Goal: Task Accomplishment & Management: Use online tool/utility

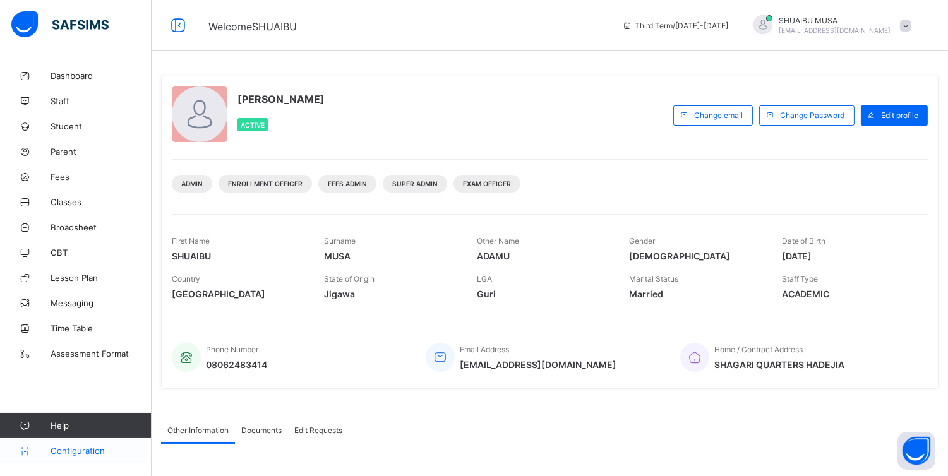
click at [83, 451] on span "Configuration" at bounding box center [101, 451] width 100 height 10
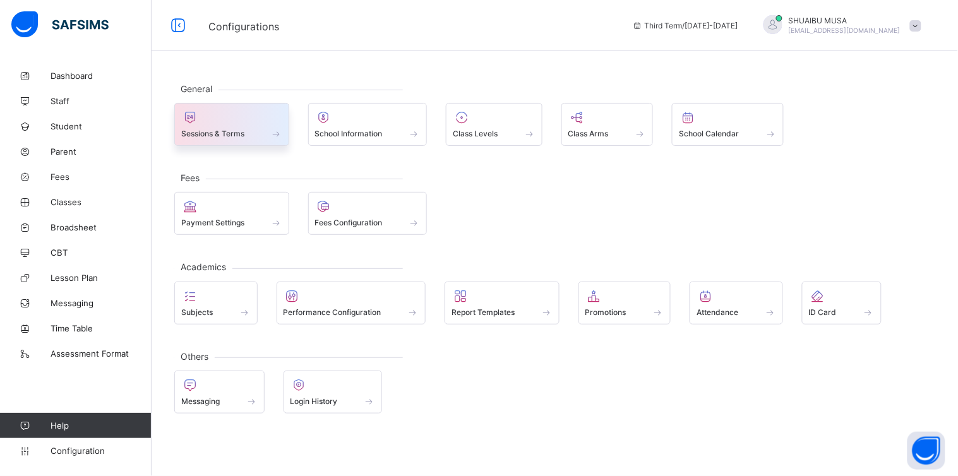
click at [238, 126] on span at bounding box center [231, 126] width 101 height 3
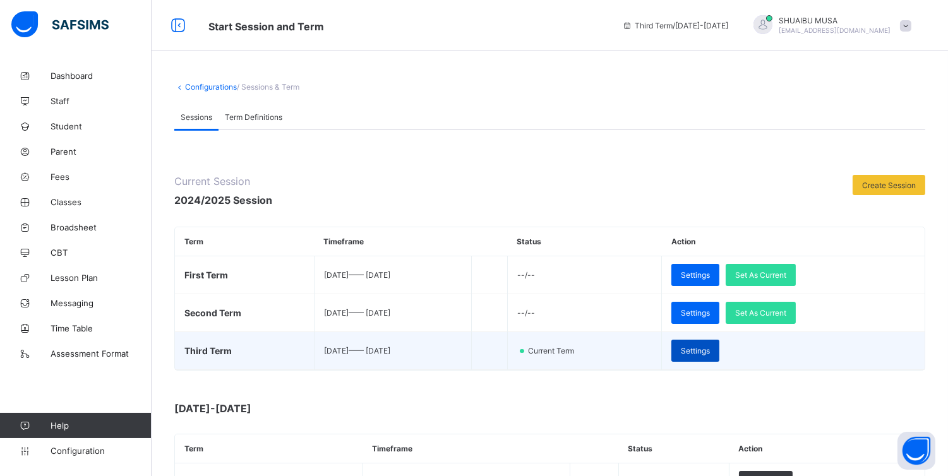
click at [710, 348] on span "Settings" at bounding box center [695, 350] width 29 height 9
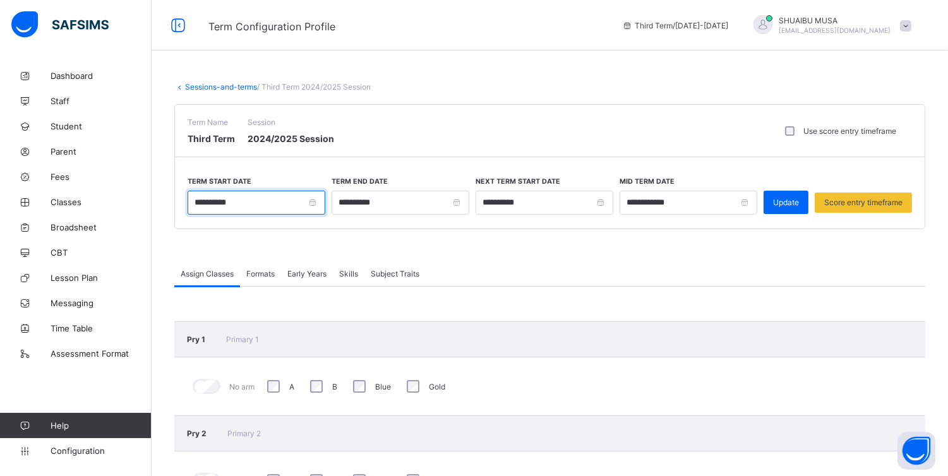
click at [253, 204] on input "**********" at bounding box center [257, 203] width 138 height 24
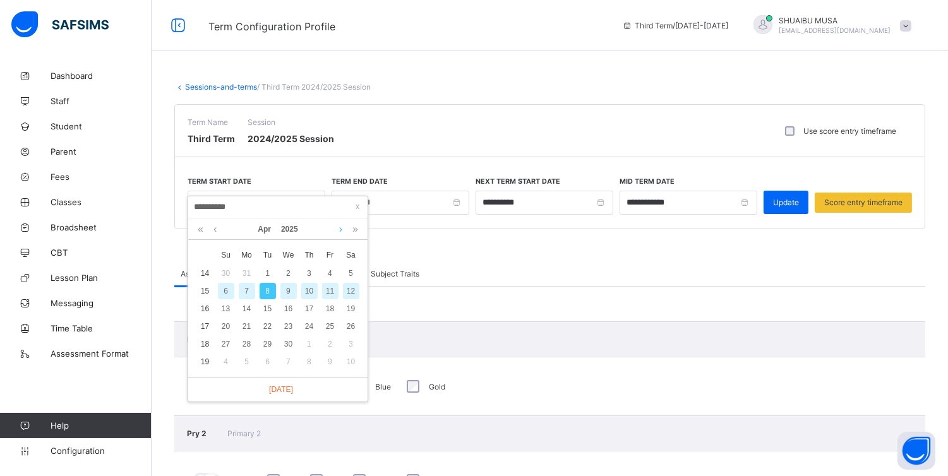
click at [339, 228] on link at bounding box center [340, 229] width 9 height 21
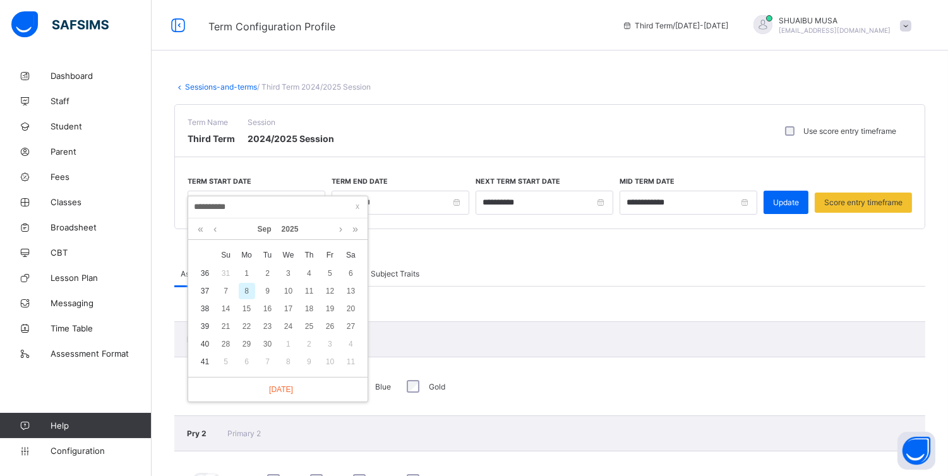
click at [248, 292] on div "8" at bounding box center [247, 291] width 16 height 16
type input "**********"
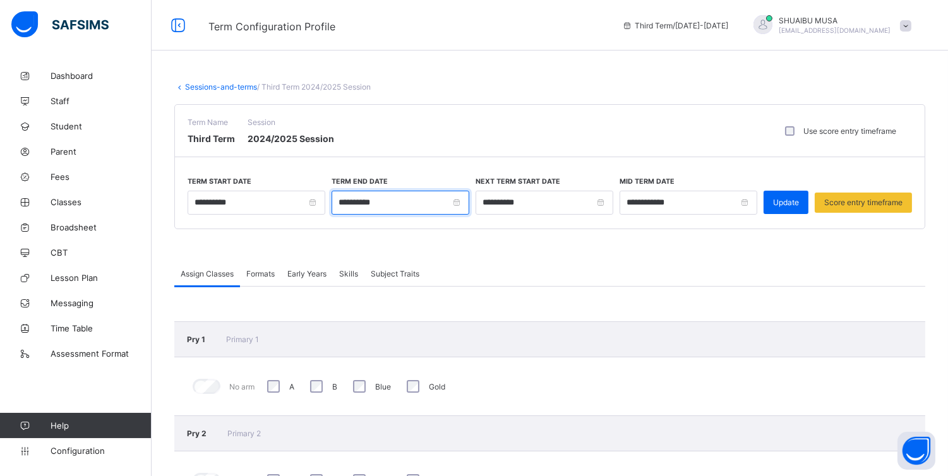
click at [457, 200] on input "**********" at bounding box center [401, 203] width 138 height 24
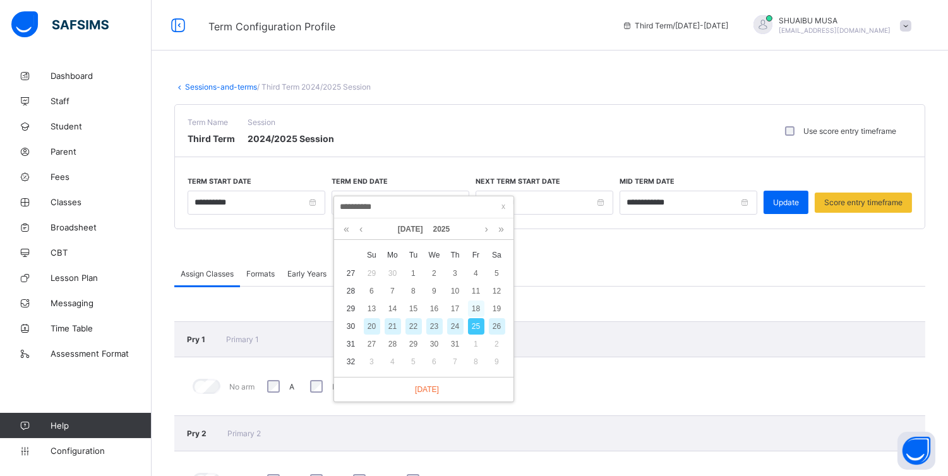
click at [474, 306] on div "18" at bounding box center [476, 309] width 16 height 16
type input "**********"
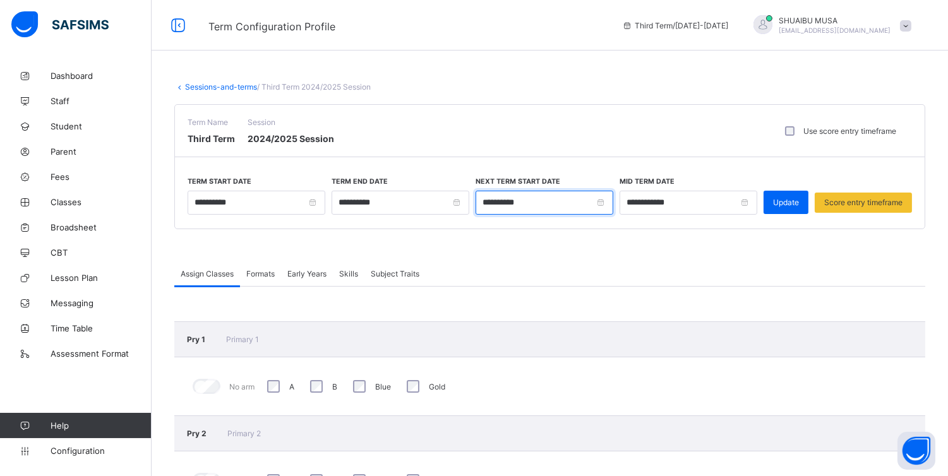
click at [609, 202] on input "**********" at bounding box center [545, 203] width 138 height 24
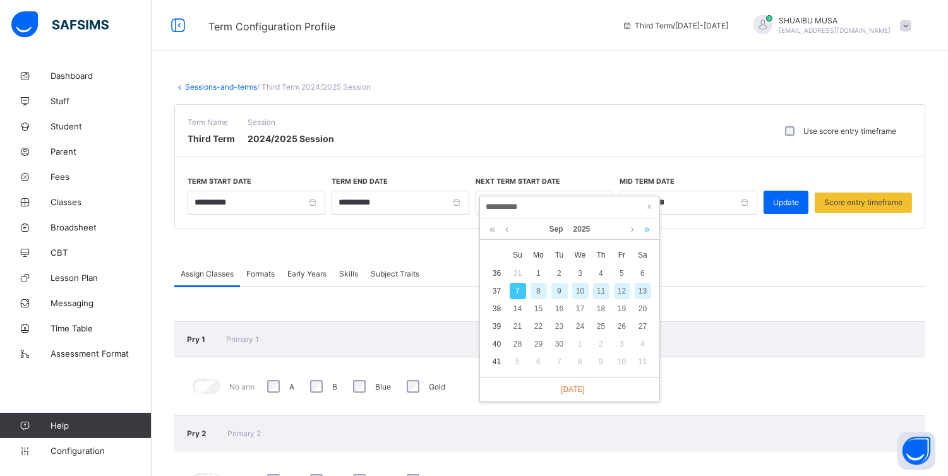
click at [645, 229] on link at bounding box center [647, 229] width 12 height 21
click at [505, 230] on link at bounding box center [506, 229] width 9 height 21
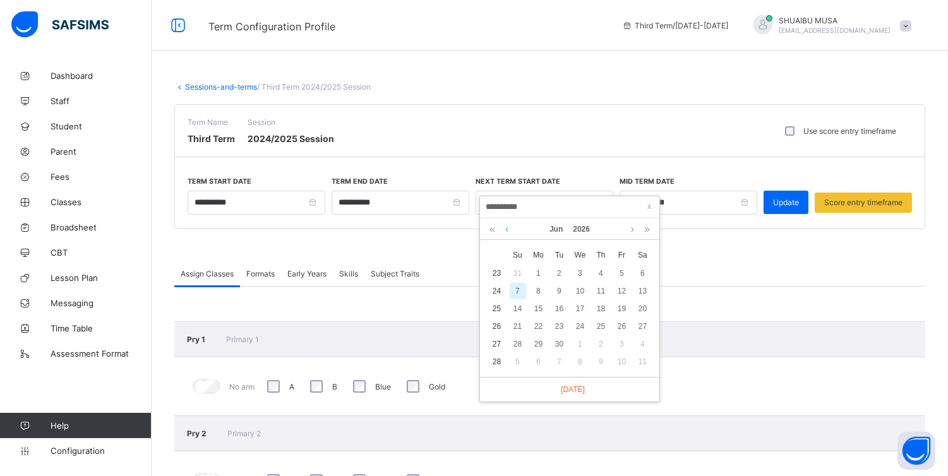
click at [505, 230] on link at bounding box center [506, 229] width 9 height 21
click at [537, 311] on div "12" at bounding box center [539, 309] width 16 height 16
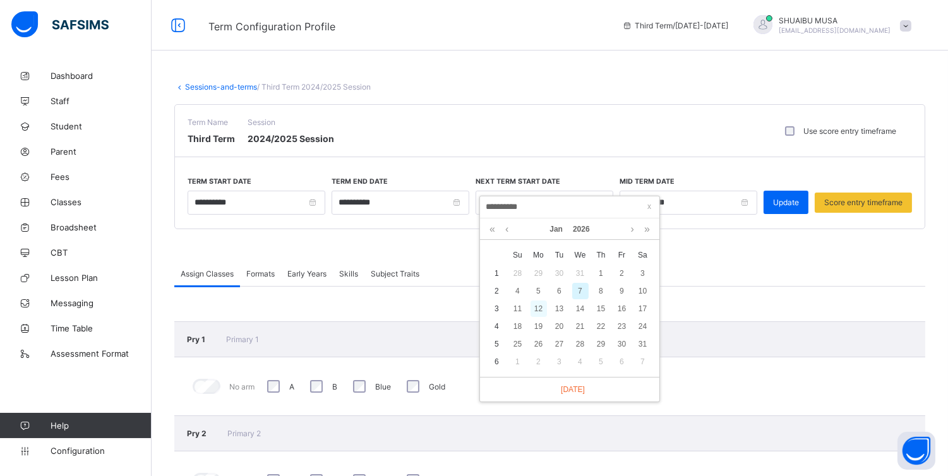
type input "**********"
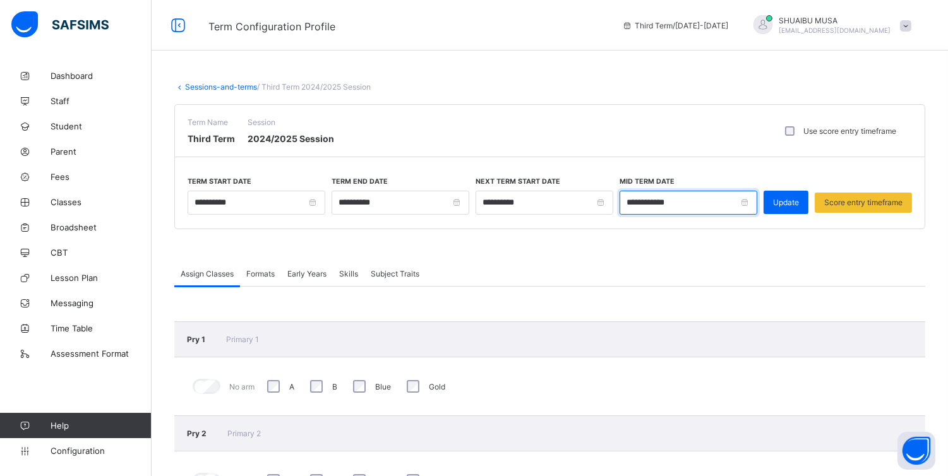
click at [750, 204] on input "**********" at bounding box center [689, 203] width 138 height 24
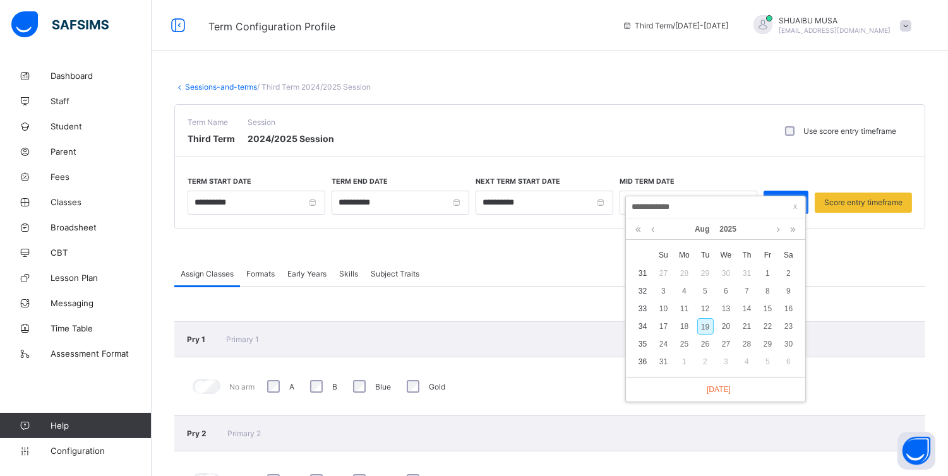
click at [746, 160] on div "**********" at bounding box center [549, 166] width 751 height 125
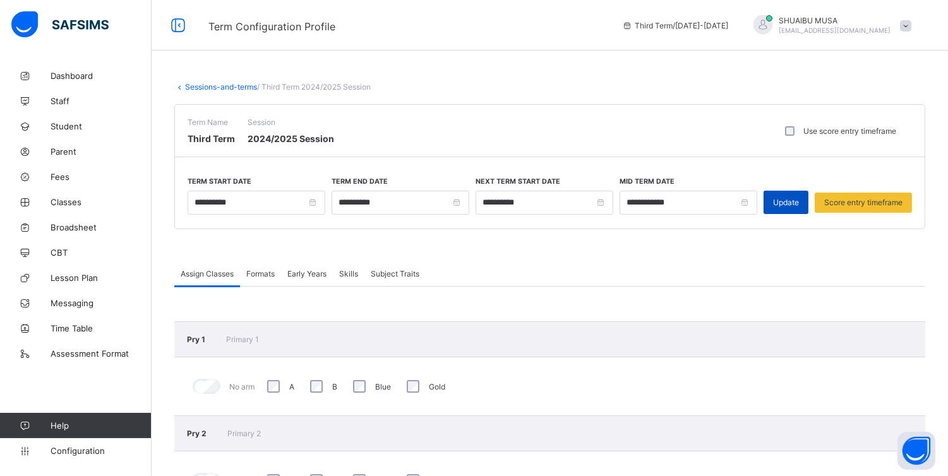
click at [793, 198] on span "Update" at bounding box center [786, 202] width 26 height 9
click at [752, 202] on input "**********" at bounding box center [689, 203] width 138 height 24
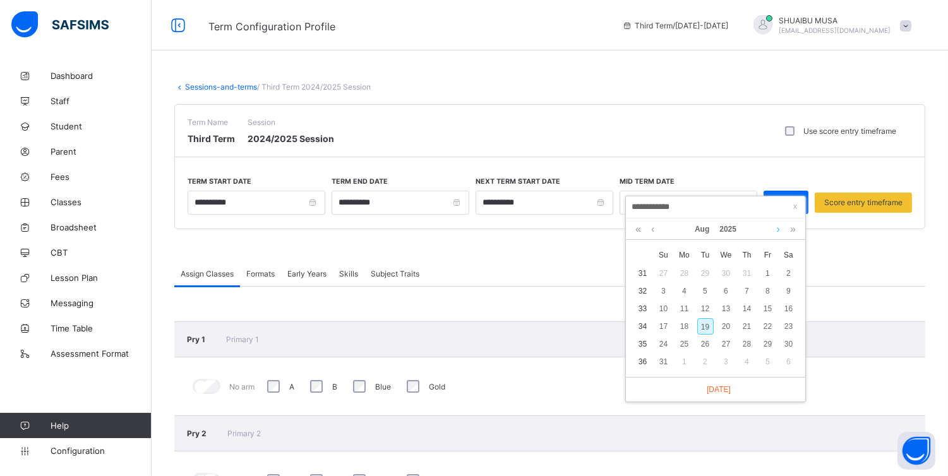
click at [780, 226] on link at bounding box center [778, 229] width 9 height 21
click at [684, 288] on div "3" at bounding box center [685, 291] width 16 height 16
type input "**********"
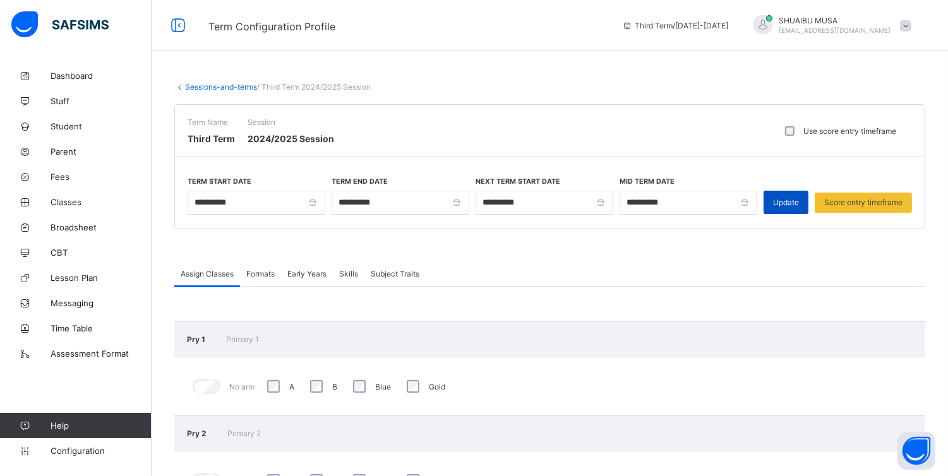
click at [800, 207] on div "Update" at bounding box center [786, 202] width 45 height 23
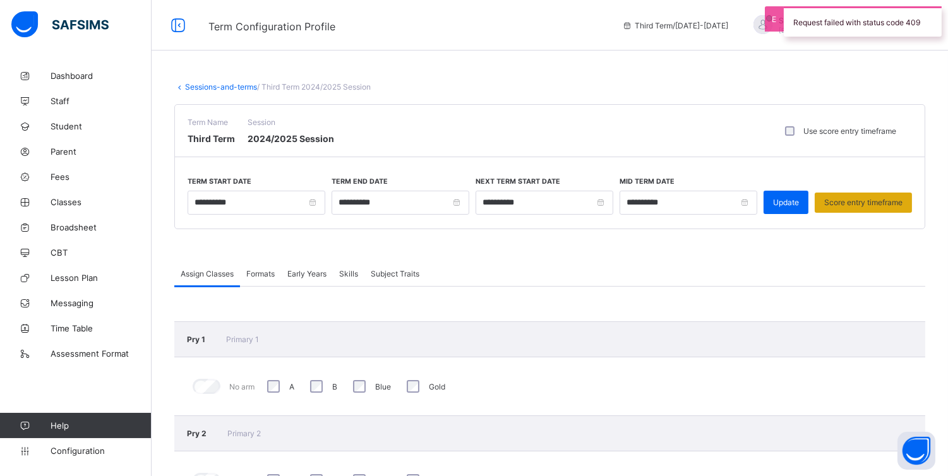
click at [860, 198] on span "Score entry timeframe" at bounding box center [864, 202] width 78 height 9
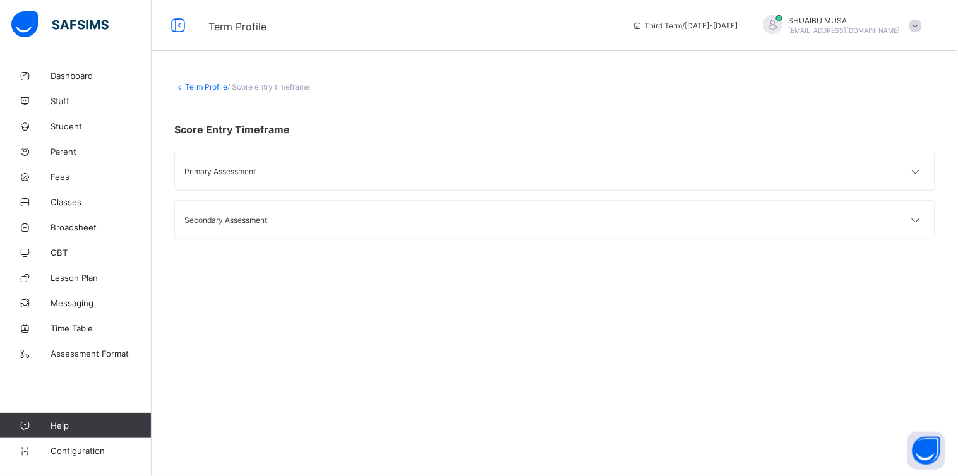
click at [806, 181] on div "Primary Assessment" at bounding box center [555, 171] width 760 height 38
click at [912, 167] on icon at bounding box center [916, 172] width 15 height 13
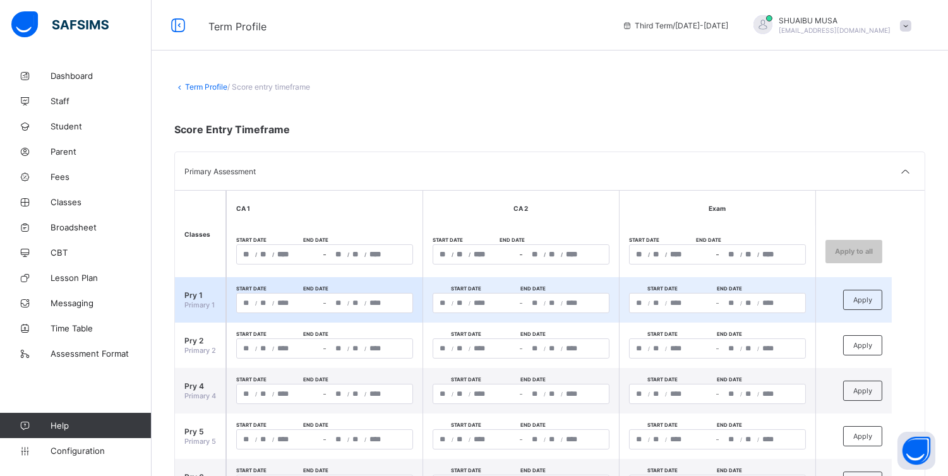
click at [256, 297] on div "**********" at bounding box center [278, 303] width 83 height 19
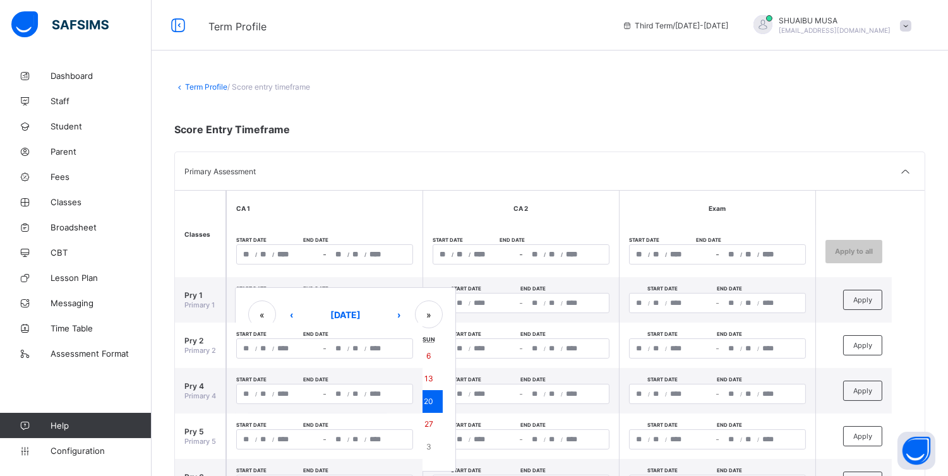
click at [435, 185] on div "Primary Assessment" at bounding box center [550, 171] width 750 height 38
click at [198, 87] on link "Term Profile" at bounding box center [206, 86] width 42 height 9
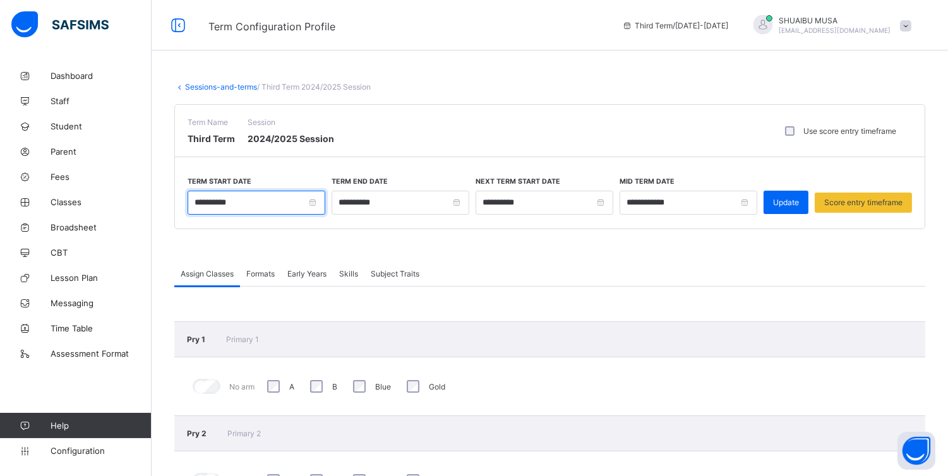
click at [317, 203] on input "**********" at bounding box center [257, 203] width 138 height 24
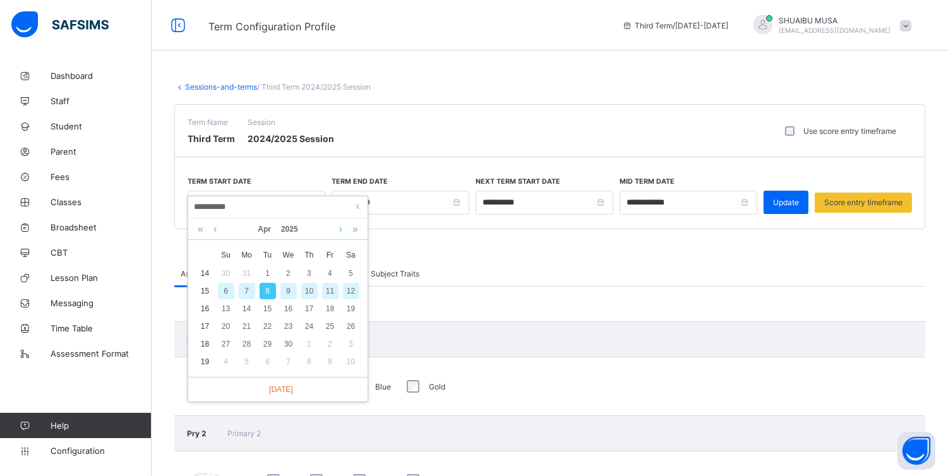
click at [337, 231] on link at bounding box center [340, 229] width 9 height 21
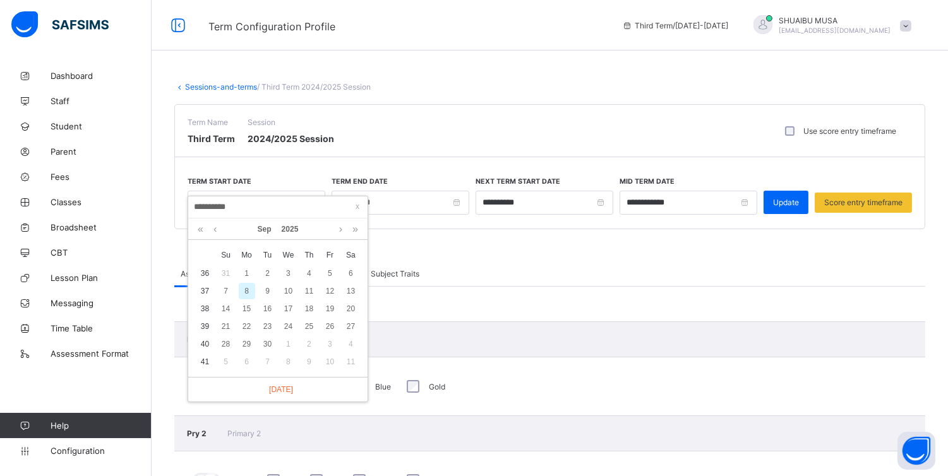
click at [245, 287] on div "8" at bounding box center [247, 291] width 16 height 16
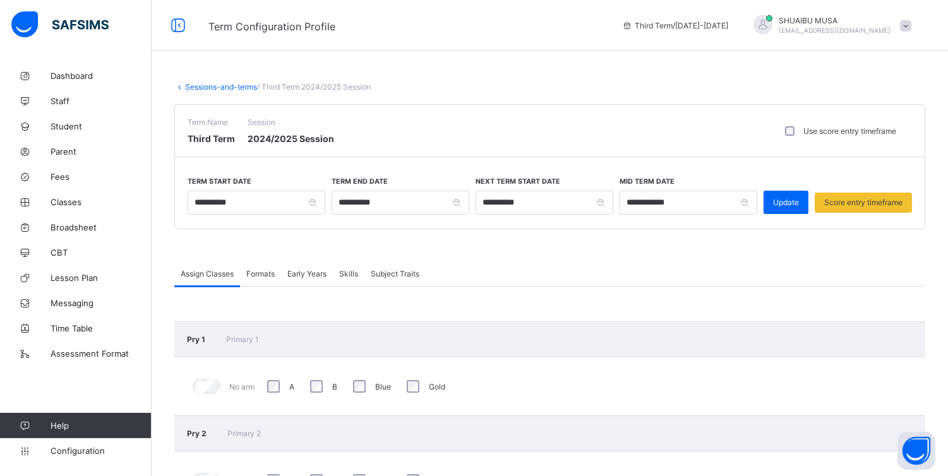
click at [245, 285] on div "Formats" at bounding box center [260, 273] width 41 height 25
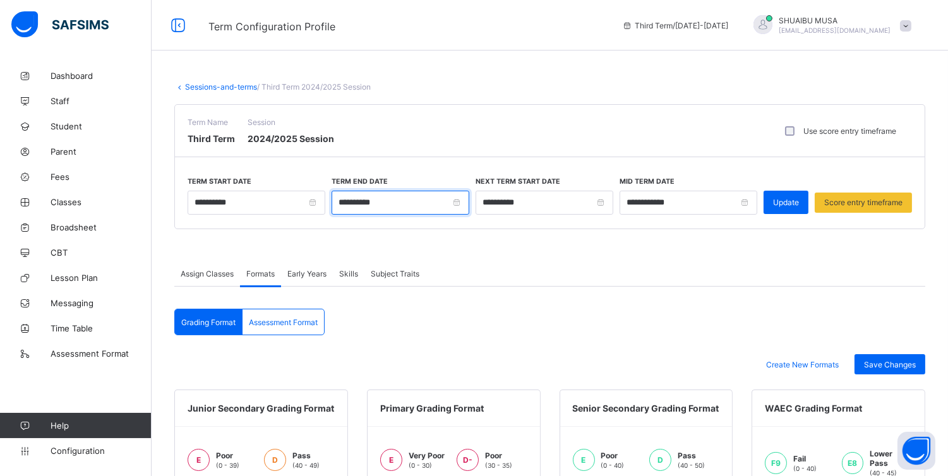
click at [462, 200] on input "**********" at bounding box center [401, 203] width 138 height 24
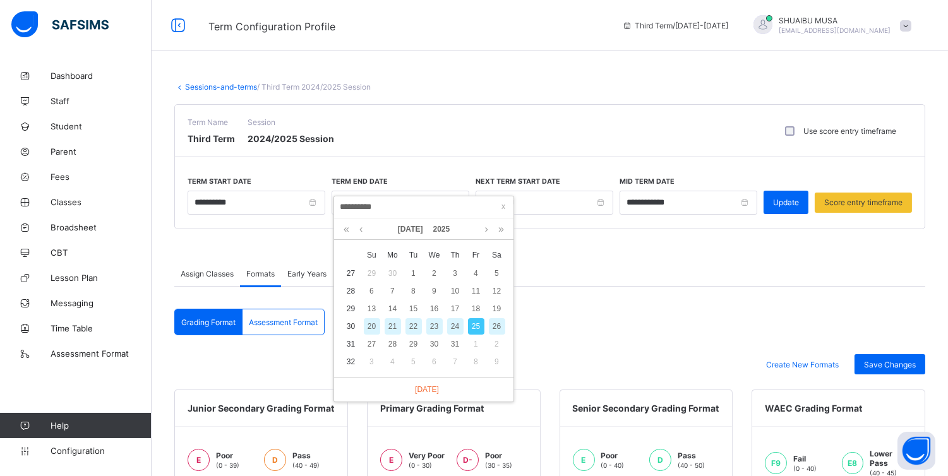
click at [479, 228] on div "Jul 2025" at bounding box center [424, 229] width 167 height 21
click at [361, 229] on link at bounding box center [360, 229] width 9 height 21
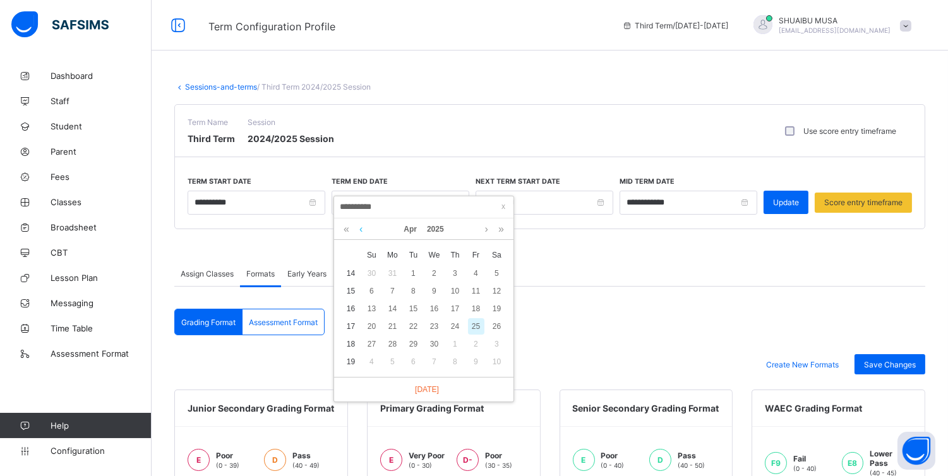
click at [361, 229] on link at bounding box center [360, 229] width 9 height 21
click at [502, 224] on link at bounding box center [501, 229] width 12 height 21
type input "**********"
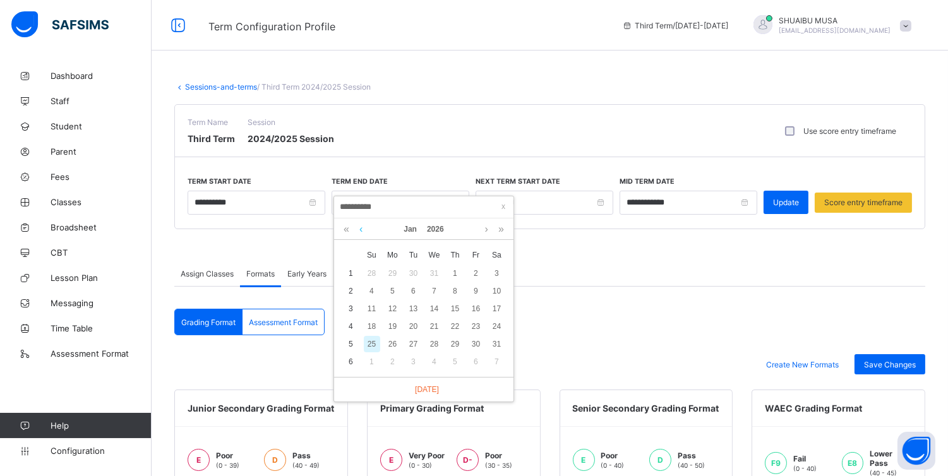
click at [358, 232] on link at bounding box center [360, 229] width 9 height 21
click at [360, 229] on link at bounding box center [360, 229] width 9 height 21
click at [487, 234] on link at bounding box center [486, 229] width 9 height 21
click at [479, 310] on div "19" at bounding box center [476, 309] width 16 height 16
type input "**********"
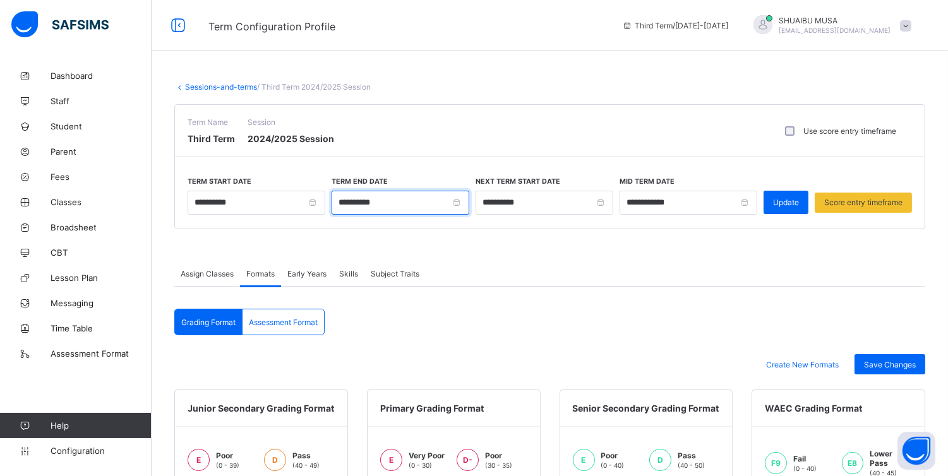
click at [463, 202] on input "**********" at bounding box center [401, 203] width 138 height 24
click at [610, 202] on input "**********" at bounding box center [545, 203] width 138 height 24
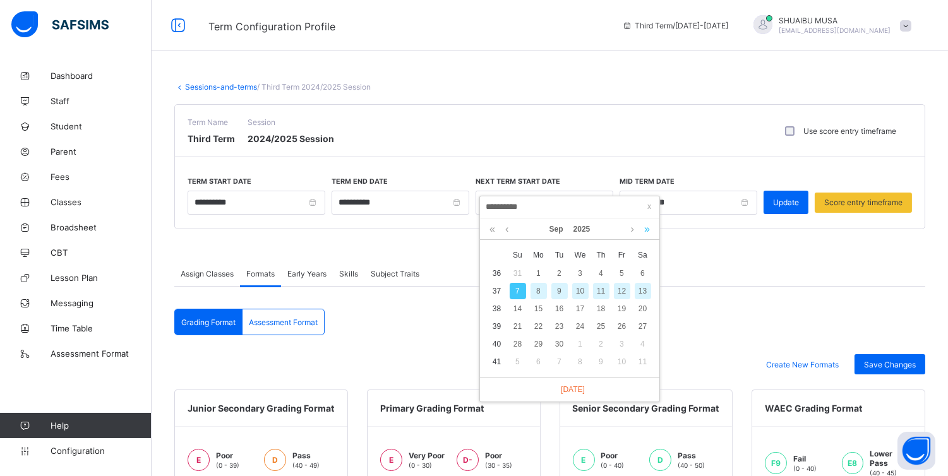
click at [647, 229] on link at bounding box center [647, 229] width 12 height 21
click at [507, 231] on link at bounding box center [506, 229] width 9 height 21
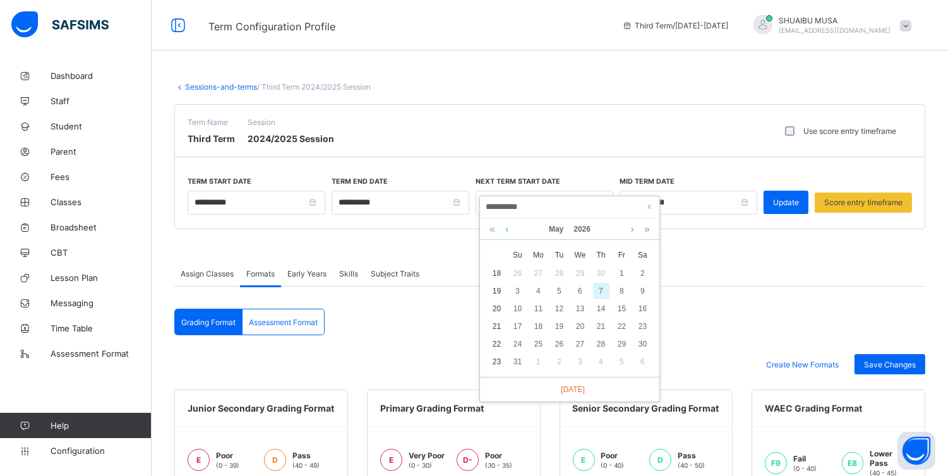
click at [507, 231] on link at bounding box center [506, 229] width 9 height 21
click at [537, 299] on div "5" at bounding box center [539, 291] width 16 height 16
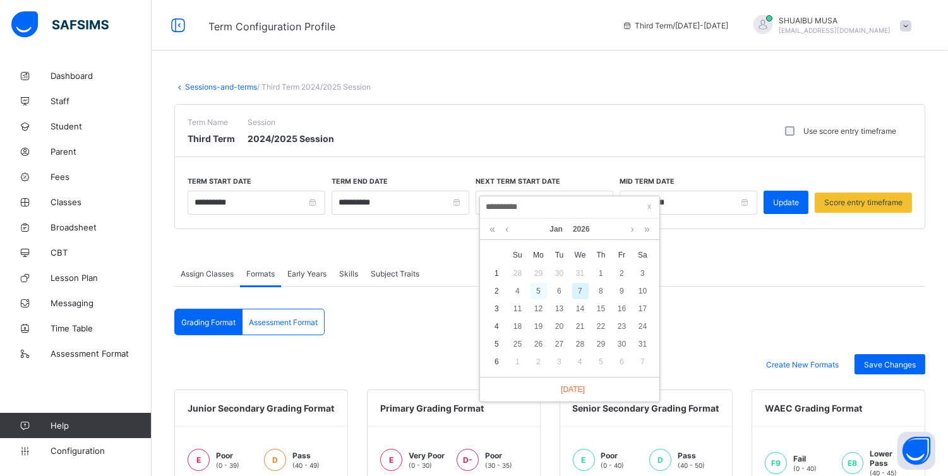
type input "**********"
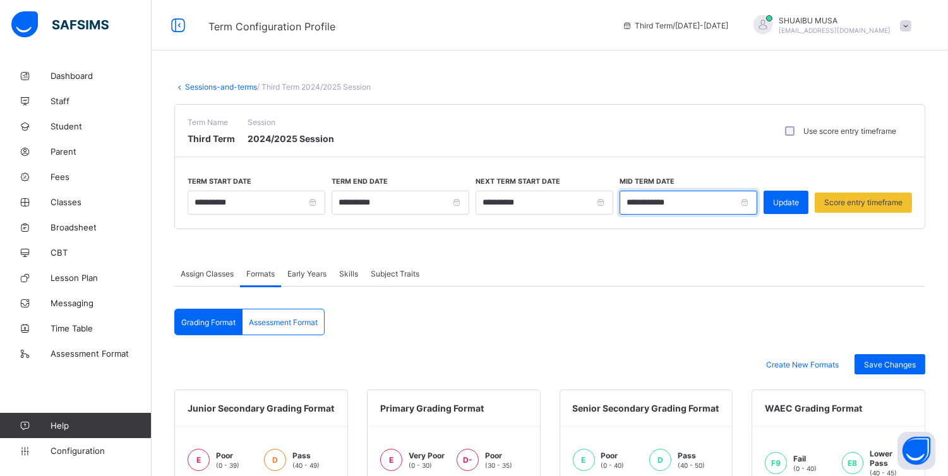
click at [743, 203] on input "**********" at bounding box center [689, 203] width 138 height 24
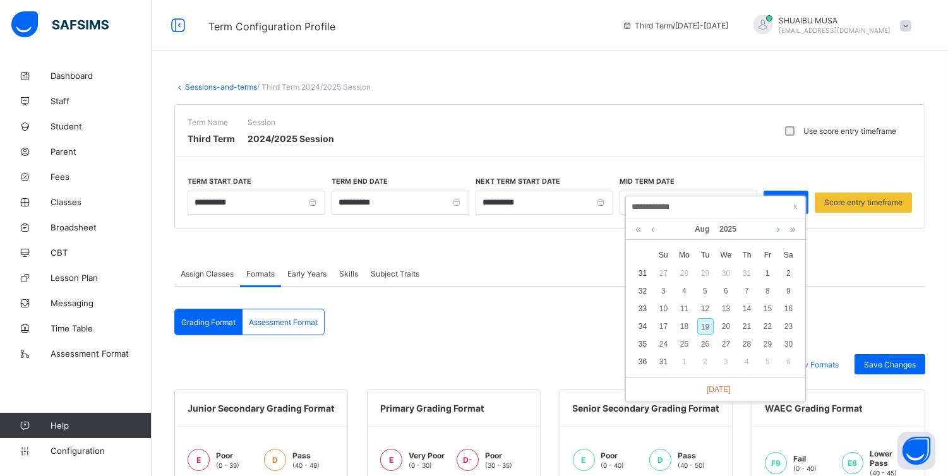
click at [776, 229] on link at bounding box center [778, 229] width 9 height 21
click at [763, 342] on div "31" at bounding box center [768, 344] width 16 height 16
type input "**********"
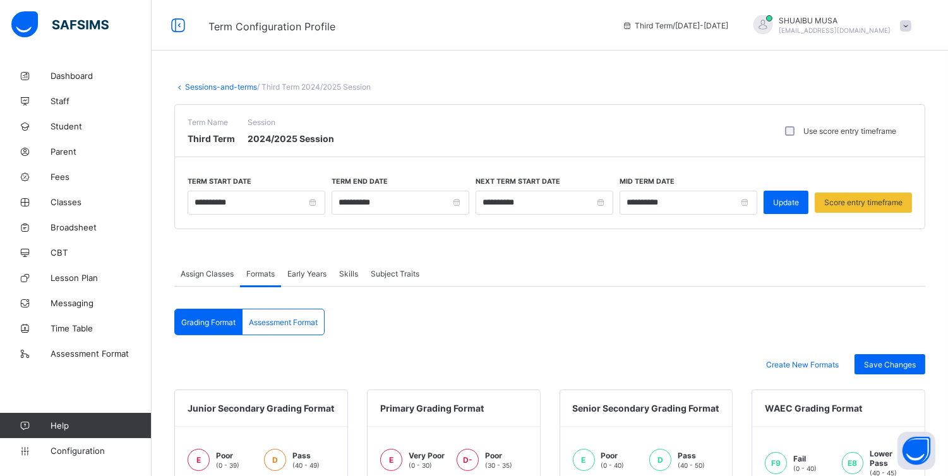
scroll to position [124, 0]
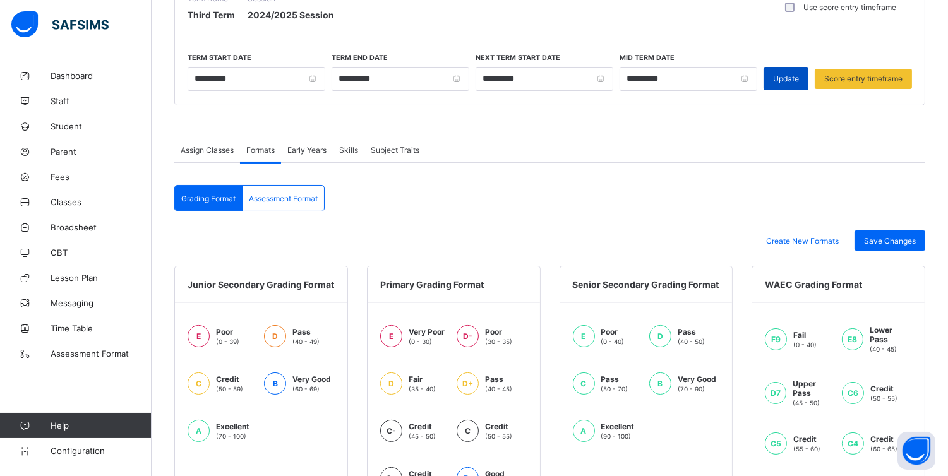
click at [790, 77] on span "Update" at bounding box center [786, 78] width 26 height 9
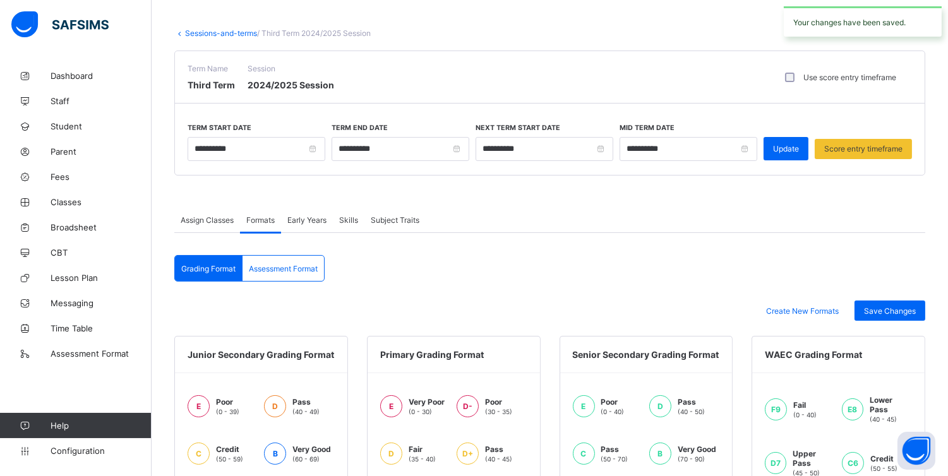
scroll to position [0, 0]
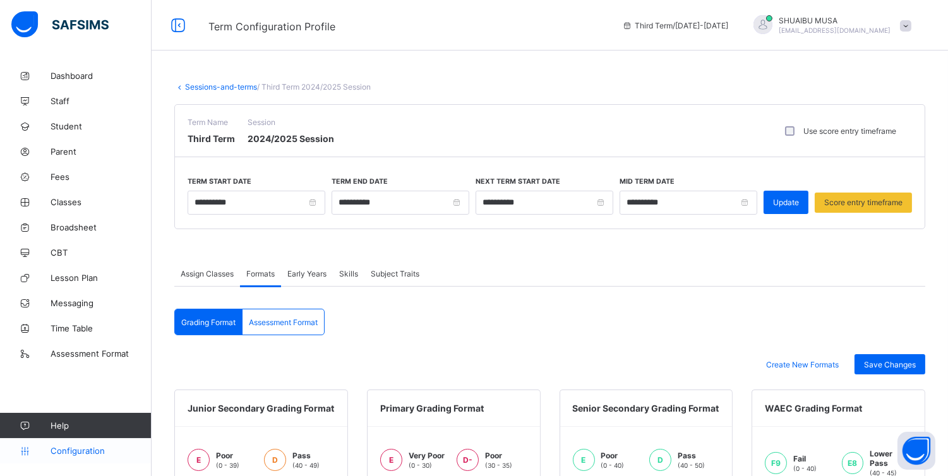
click at [84, 446] on span "Configuration" at bounding box center [101, 451] width 100 height 10
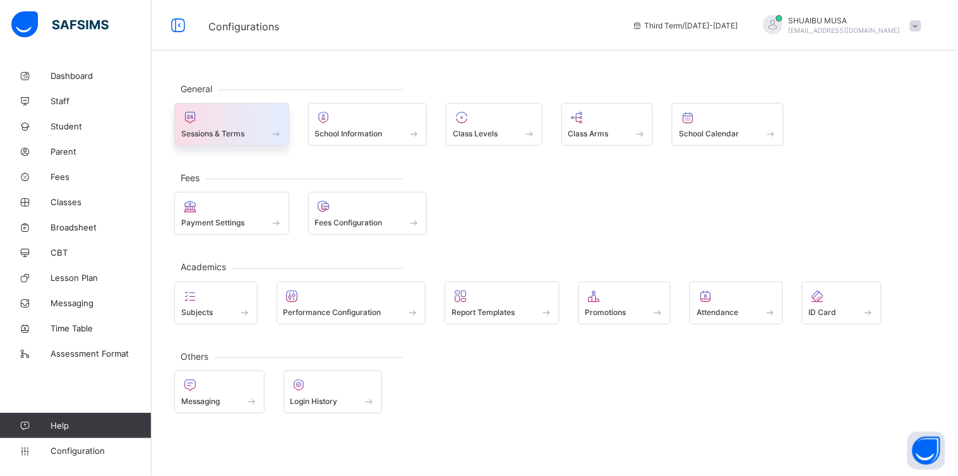
click at [225, 121] on div at bounding box center [231, 117] width 101 height 15
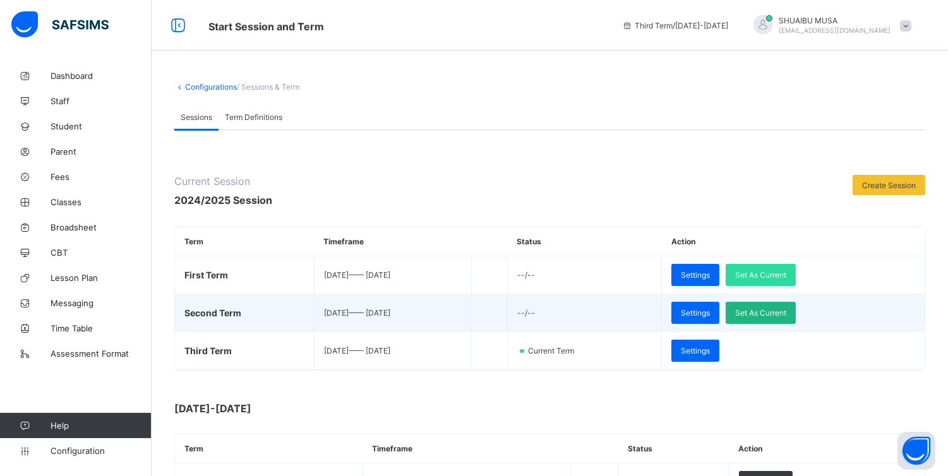
click at [782, 313] on span "Set As Current" at bounding box center [760, 312] width 51 height 9
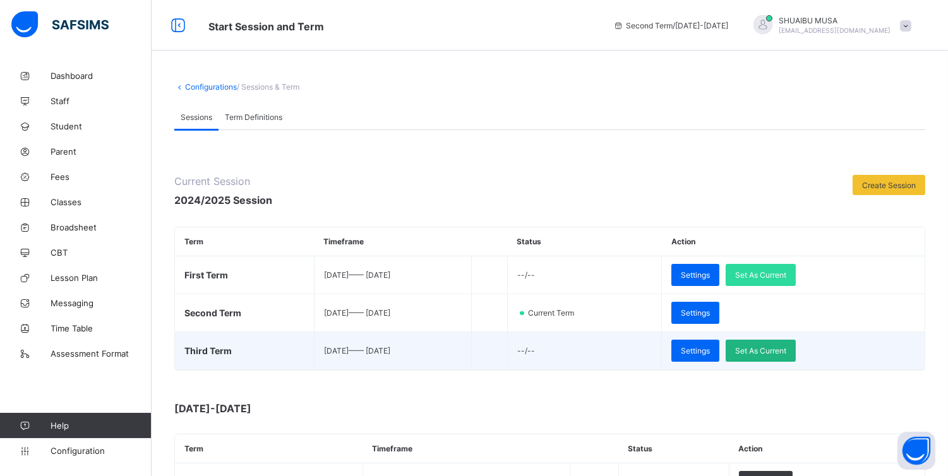
click at [787, 352] on span "Set As Current" at bounding box center [760, 350] width 51 height 9
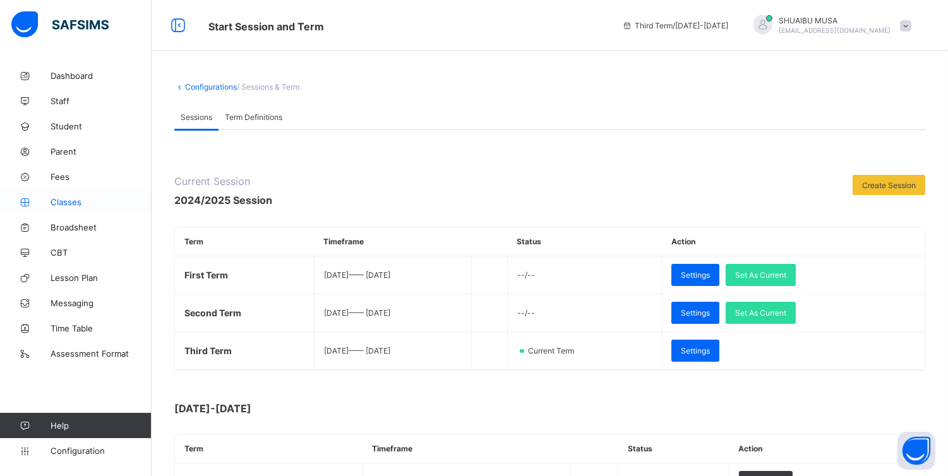
click at [71, 203] on span "Classes" at bounding box center [101, 202] width 101 height 10
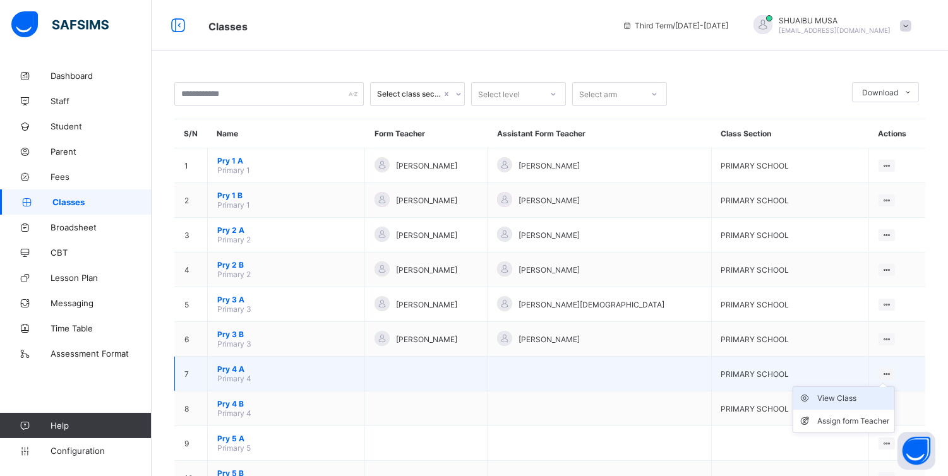
click at [845, 392] on div "View Class" at bounding box center [854, 398] width 72 height 13
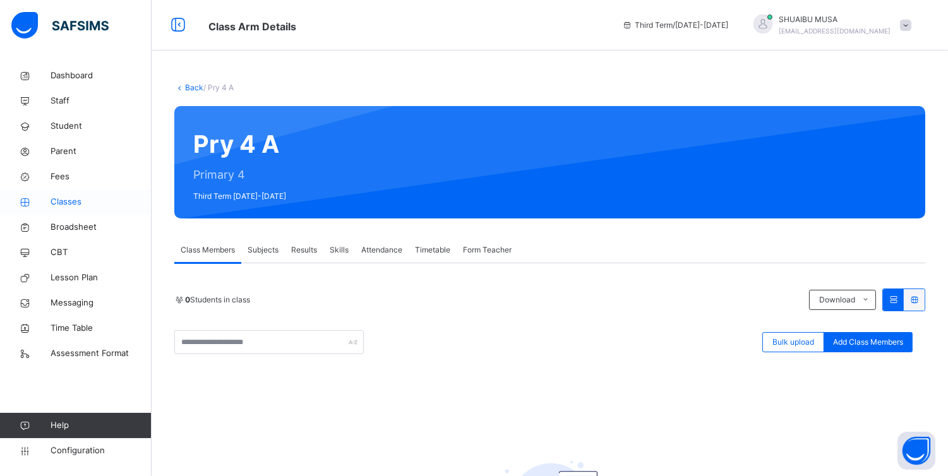
click at [61, 200] on span "Classes" at bounding box center [101, 202] width 101 height 13
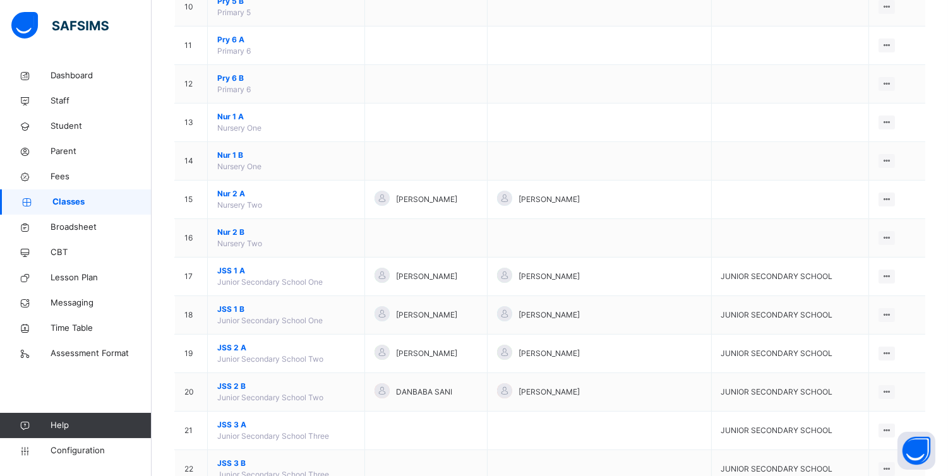
scroll to position [554, 0]
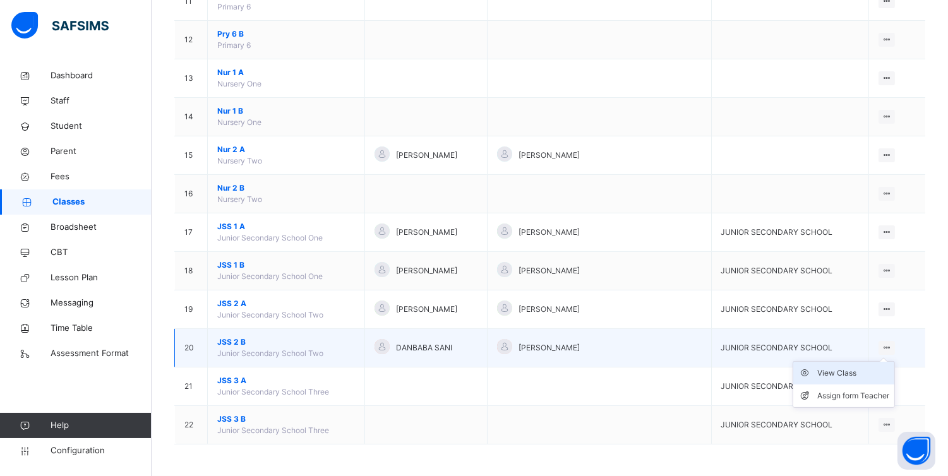
click at [848, 375] on div "View Class" at bounding box center [854, 373] width 72 height 13
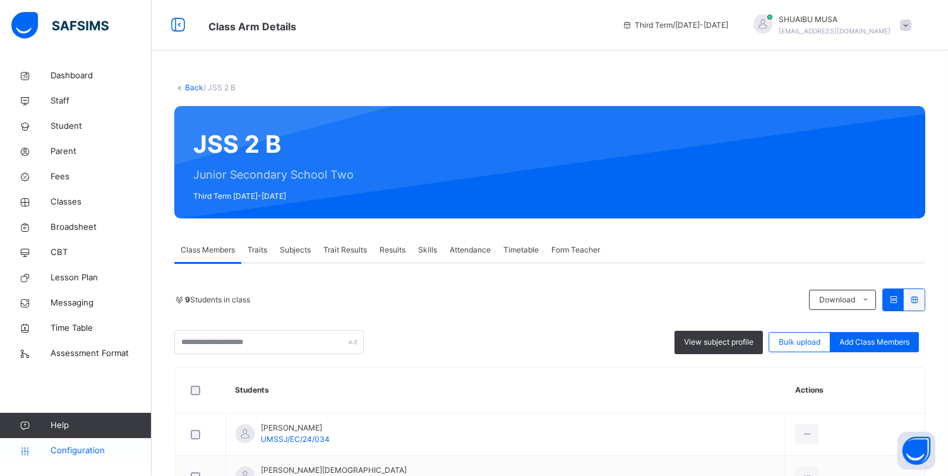
click at [77, 450] on span "Configuration" at bounding box center [101, 451] width 100 height 13
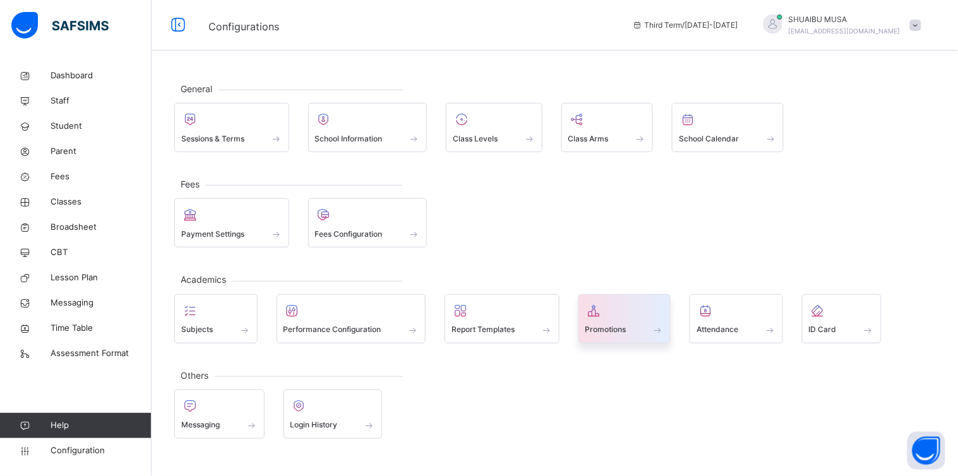
click at [642, 324] on div "Promotions" at bounding box center [625, 329] width 79 height 13
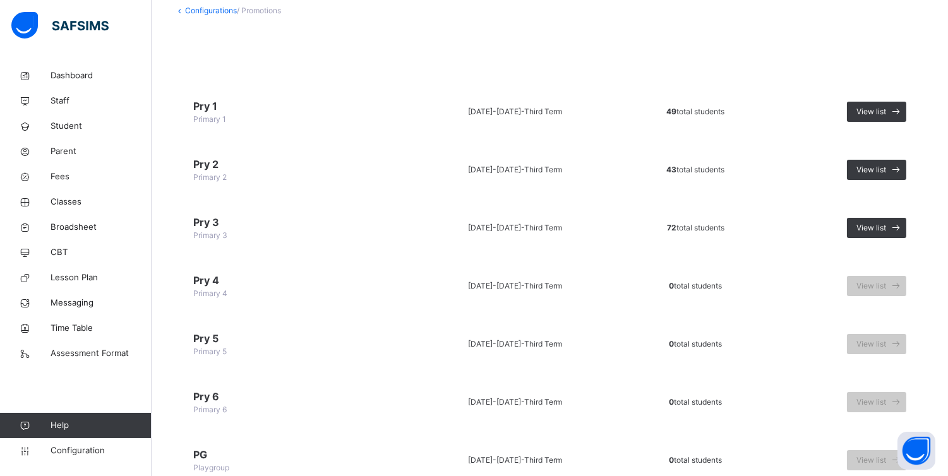
scroll to position [92, 0]
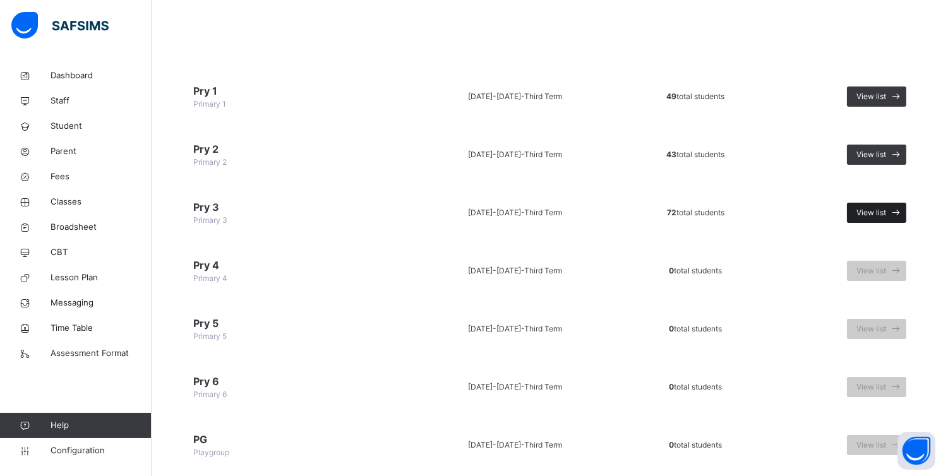
click at [886, 209] on span "View list" at bounding box center [872, 212] width 30 height 11
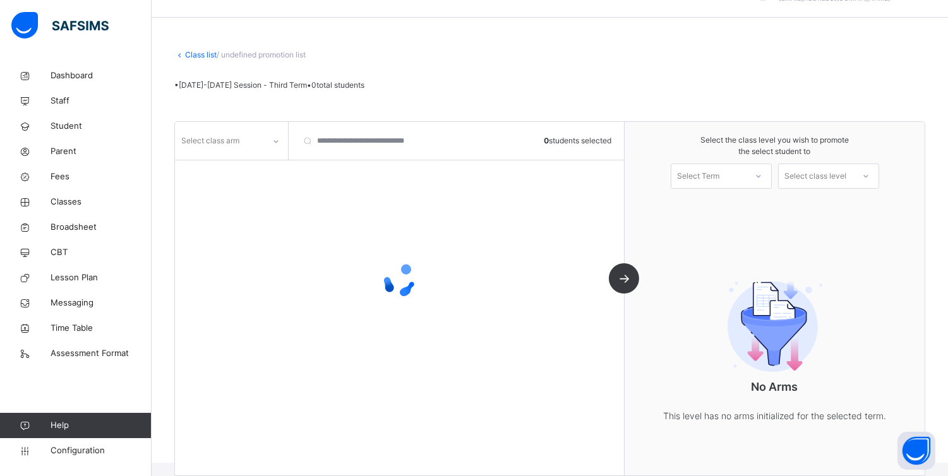
scroll to position [61, 0]
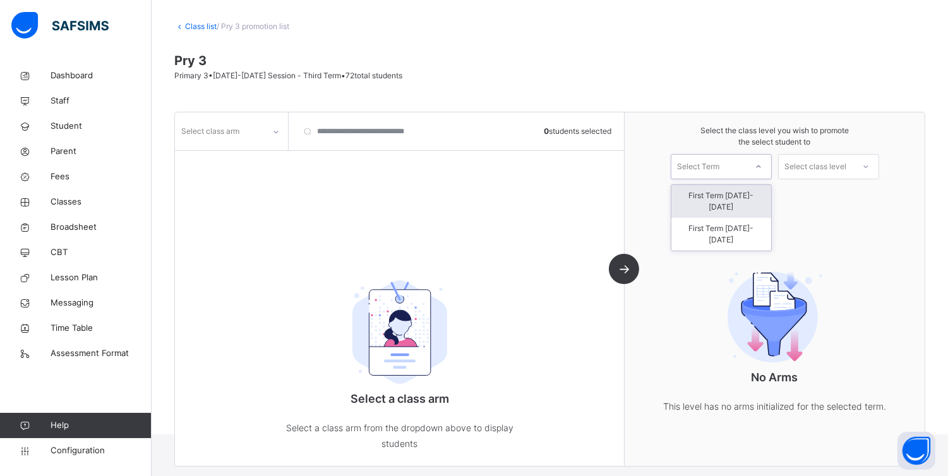
click at [763, 163] on icon at bounding box center [759, 166] width 8 height 13
click at [746, 193] on div "First Term [DATE]-[DATE]" at bounding box center [722, 201] width 100 height 33
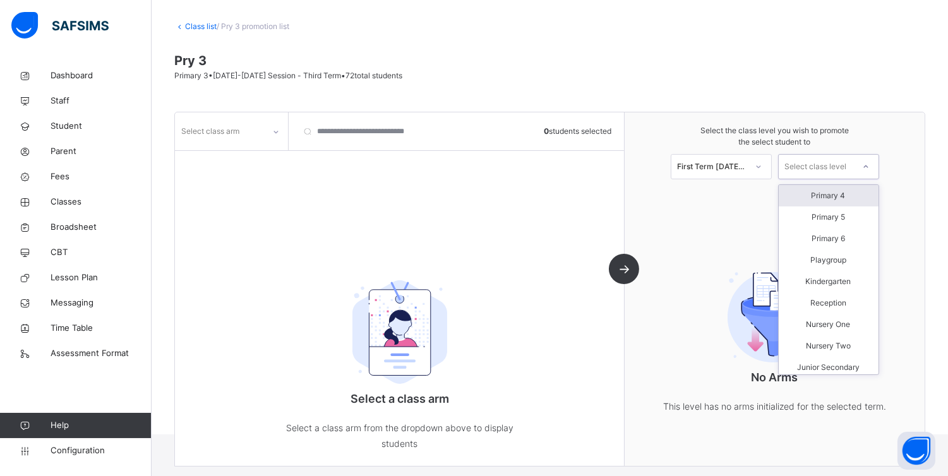
click at [847, 167] on div "Select class level" at bounding box center [816, 166] width 62 height 25
click at [838, 197] on div "Primary 4" at bounding box center [829, 195] width 100 height 21
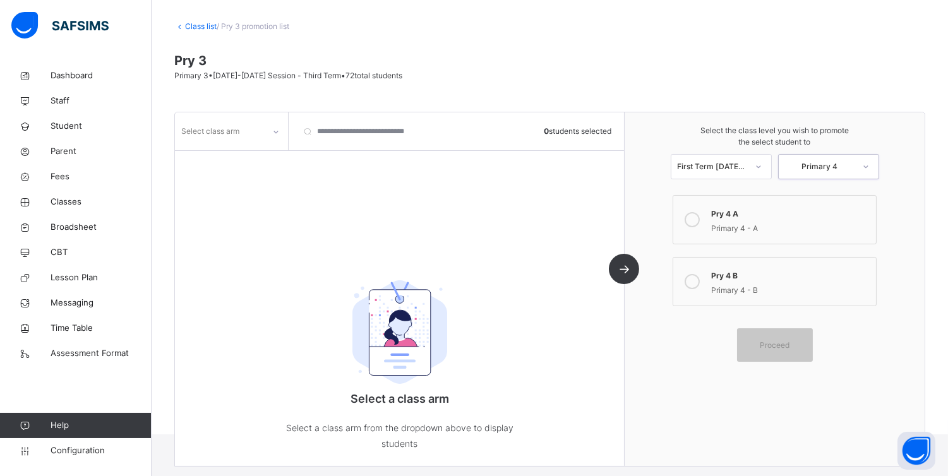
click at [698, 217] on icon at bounding box center [692, 219] width 15 height 15
click at [696, 278] on icon at bounding box center [692, 281] width 15 height 15
click at [700, 213] on icon at bounding box center [692, 219] width 15 height 15
click at [714, 282] on label "Pry 4 B Primary 4 - B" at bounding box center [774, 281] width 203 height 49
click at [698, 217] on icon at bounding box center [692, 219] width 15 height 15
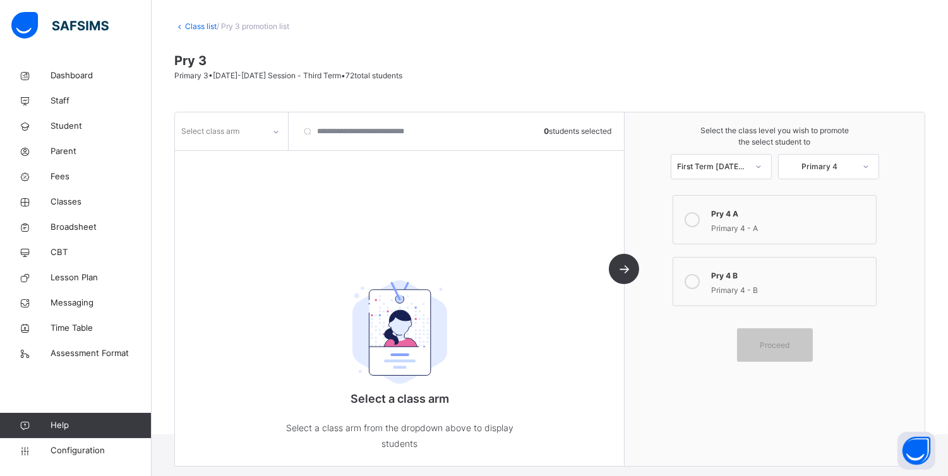
click at [274, 128] on icon at bounding box center [276, 132] width 8 height 13
click at [236, 155] on div "A" at bounding box center [232, 159] width 112 height 21
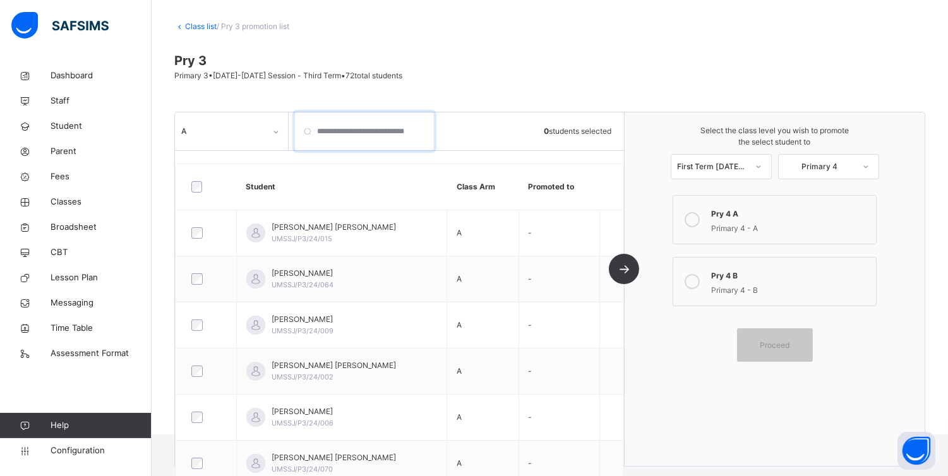
click at [389, 133] on input "search" at bounding box center [364, 131] width 139 height 38
click at [566, 118] on div "0 students selected" at bounding box center [584, 131] width 80 height 38
click at [777, 344] on span "Proceed" at bounding box center [775, 345] width 30 height 11
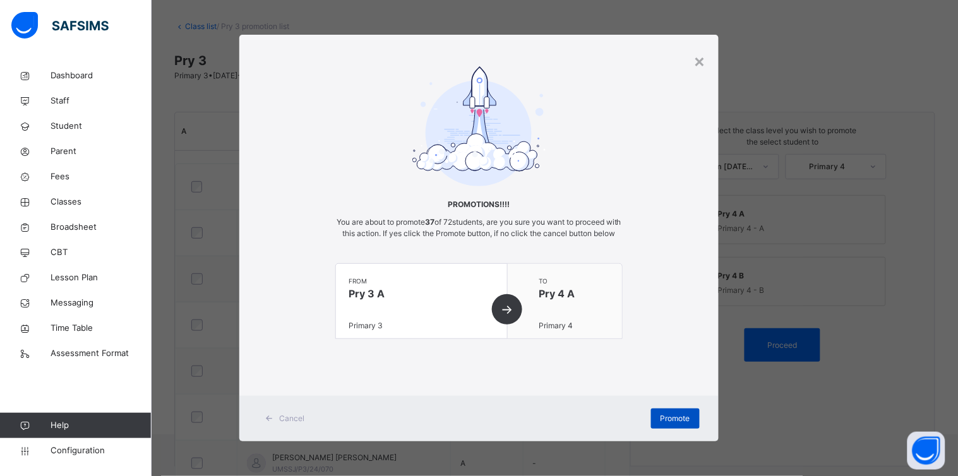
click at [681, 425] on span "Promote" at bounding box center [676, 418] width 30 height 11
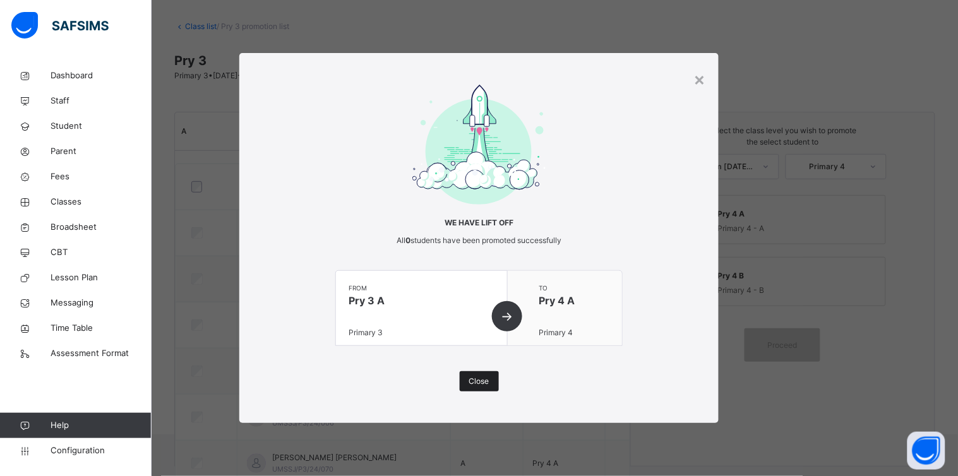
click at [478, 383] on span "Close" at bounding box center [479, 381] width 20 height 11
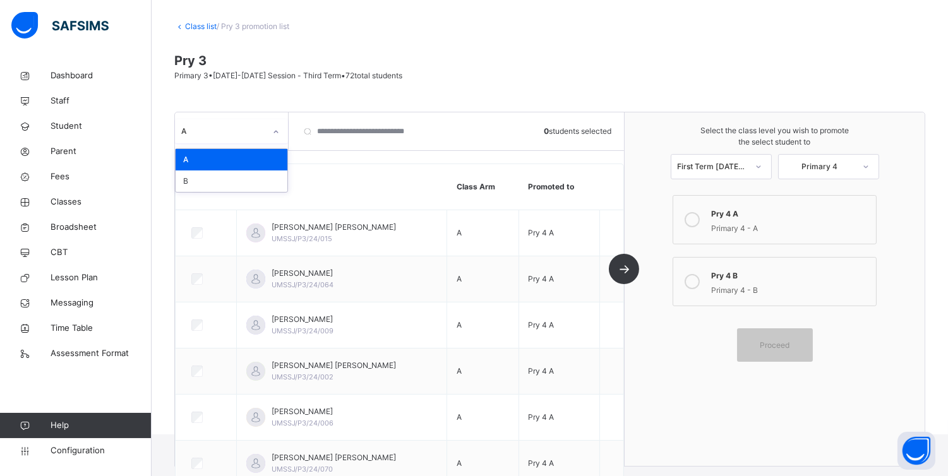
click at [274, 127] on icon at bounding box center [276, 132] width 8 height 13
click at [216, 179] on div "B" at bounding box center [232, 181] width 112 height 21
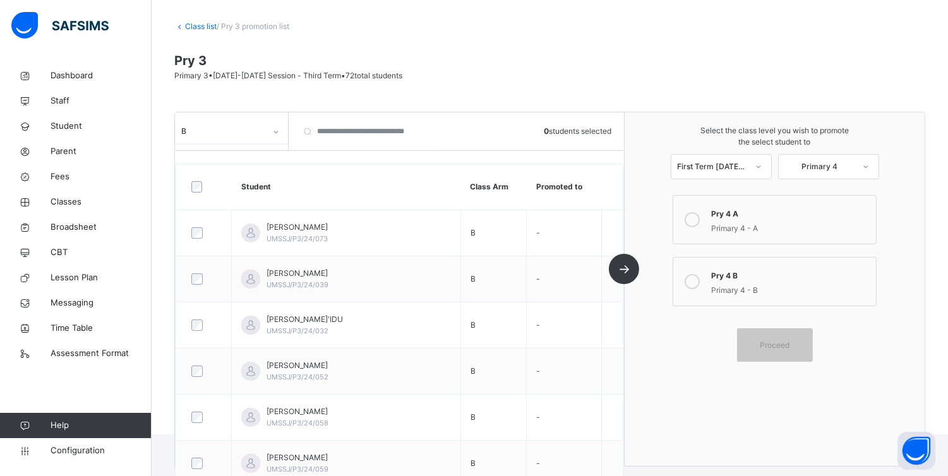
click at [696, 282] on icon at bounding box center [692, 281] width 15 height 15
click at [787, 333] on div "Proceed" at bounding box center [775, 345] width 76 height 33
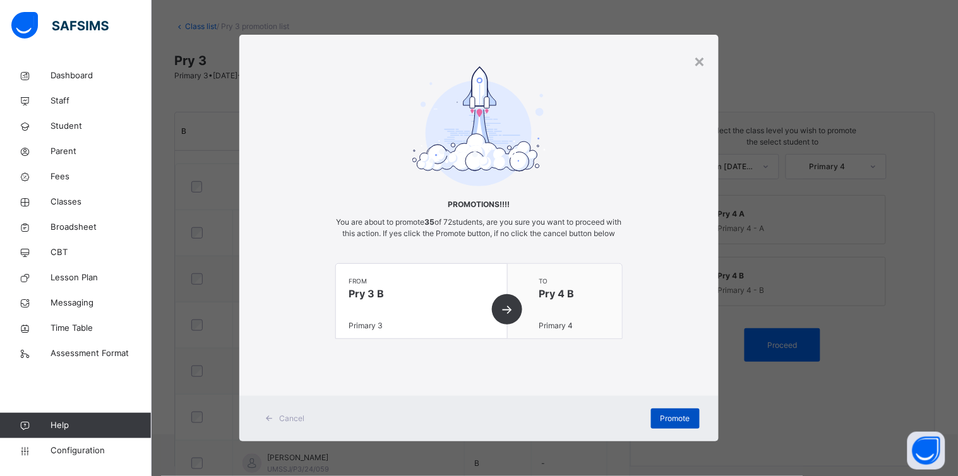
click at [671, 425] on span "Promote" at bounding box center [676, 418] width 30 height 11
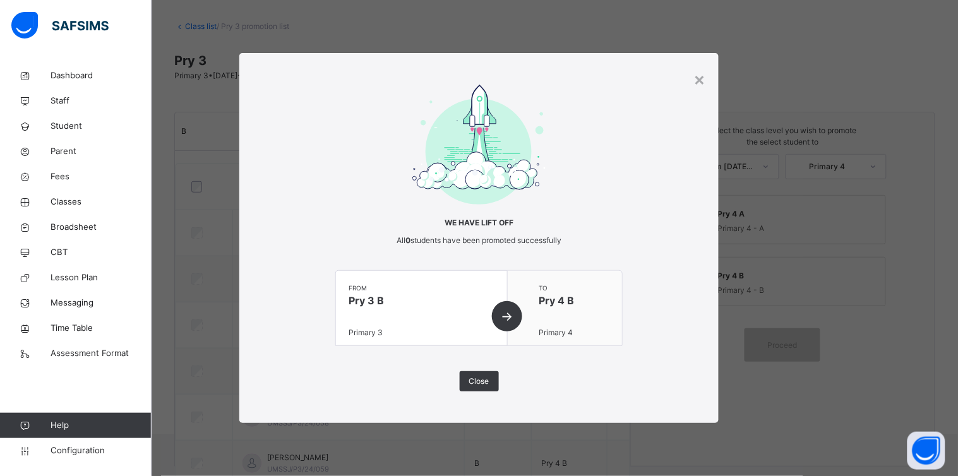
click at [503, 320] on div "from Pry 3 B Primary 3" at bounding box center [422, 308] width 172 height 75
click at [508, 313] on div "from Pry 3 B Primary 3" at bounding box center [422, 308] width 172 height 75
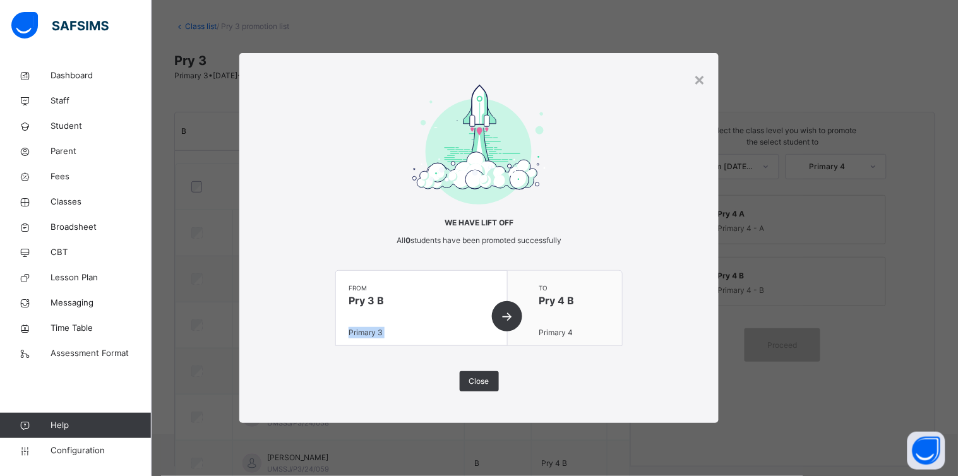
click at [508, 313] on div "from Pry 3 B Primary 3" at bounding box center [422, 308] width 172 height 75
click at [598, 234] on span at bounding box center [478, 232] width 287 height 6
click at [481, 377] on span "Close" at bounding box center [479, 381] width 20 height 11
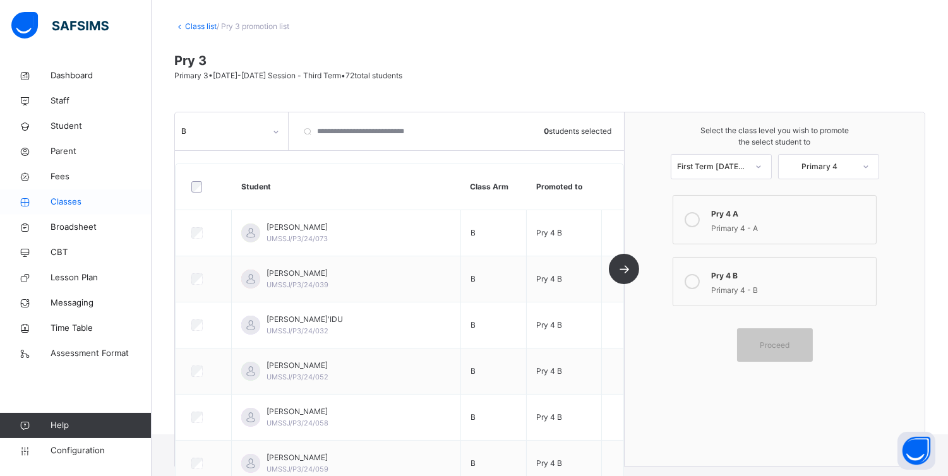
click at [85, 199] on span "Classes" at bounding box center [101, 202] width 101 height 13
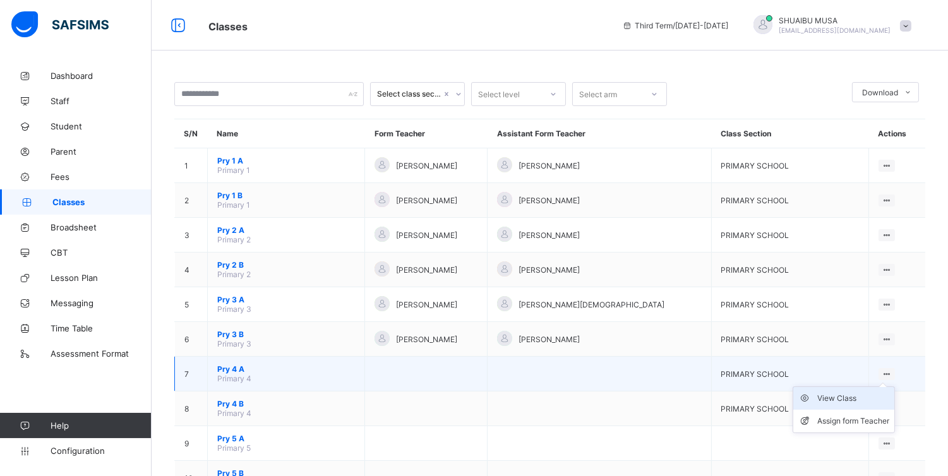
click at [866, 397] on div "View Class" at bounding box center [854, 398] width 72 height 13
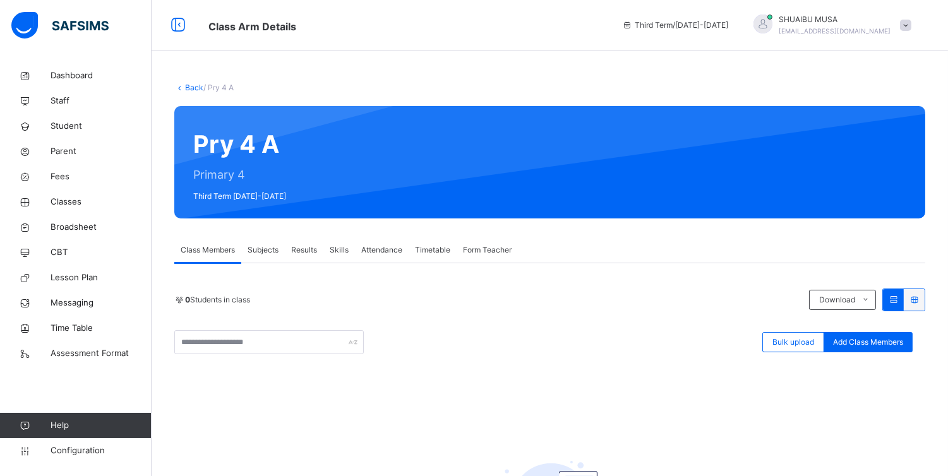
click at [258, 245] on span "Subjects" at bounding box center [263, 250] width 31 height 11
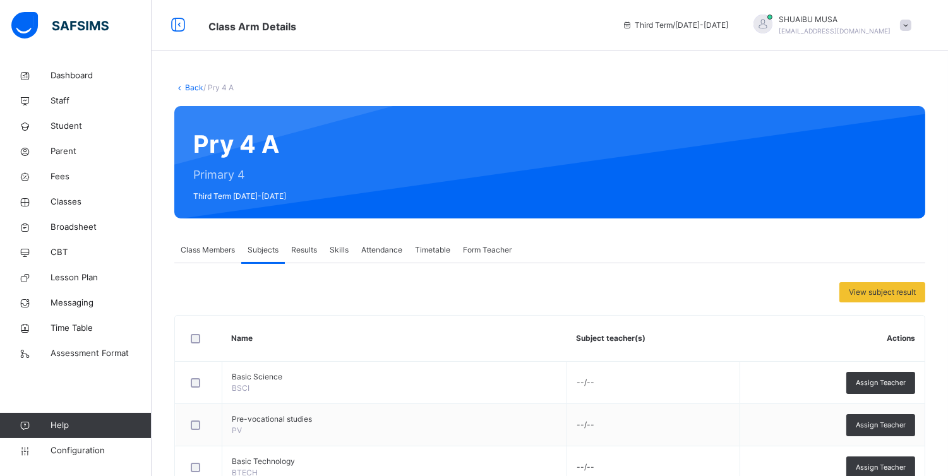
click at [294, 245] on span "Results" at bounding box center [304, 250] width 26 height 11
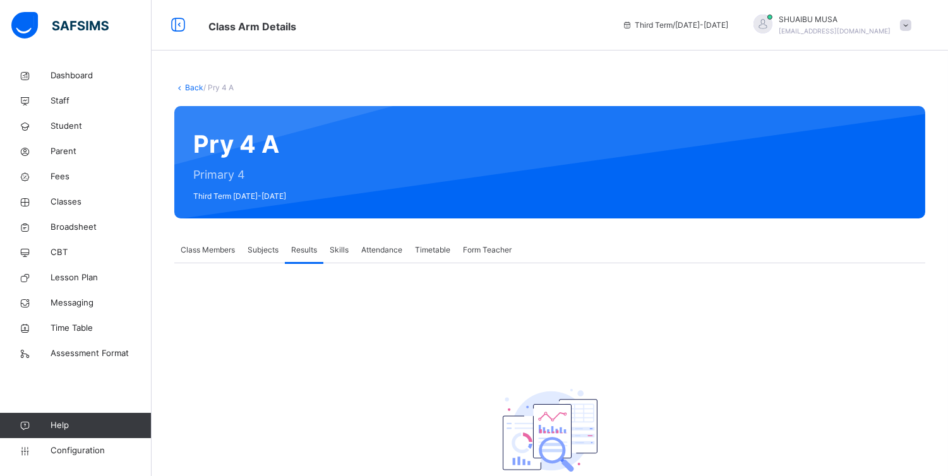
click at [207, 247] on span "Class Members" at bounding box center [208, 250] width 54 height 11
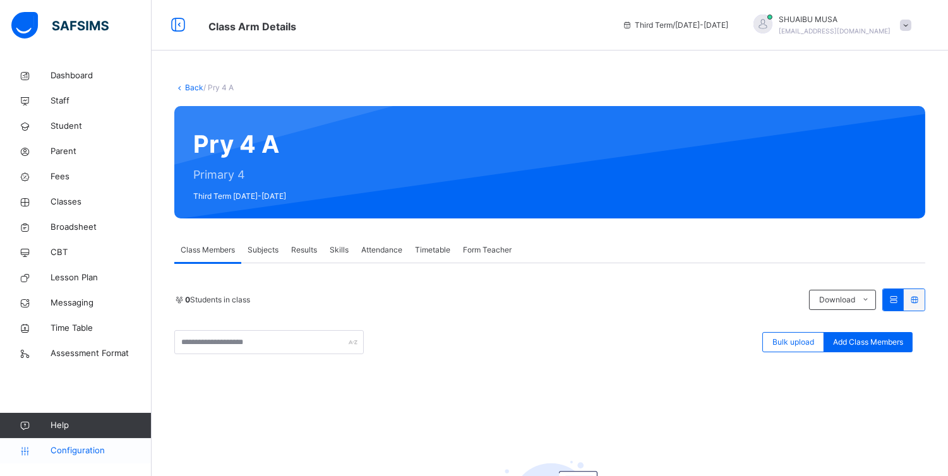
click at [85, 449] on span "Configuration" at bounding box center [101, 451] width 100 height 13
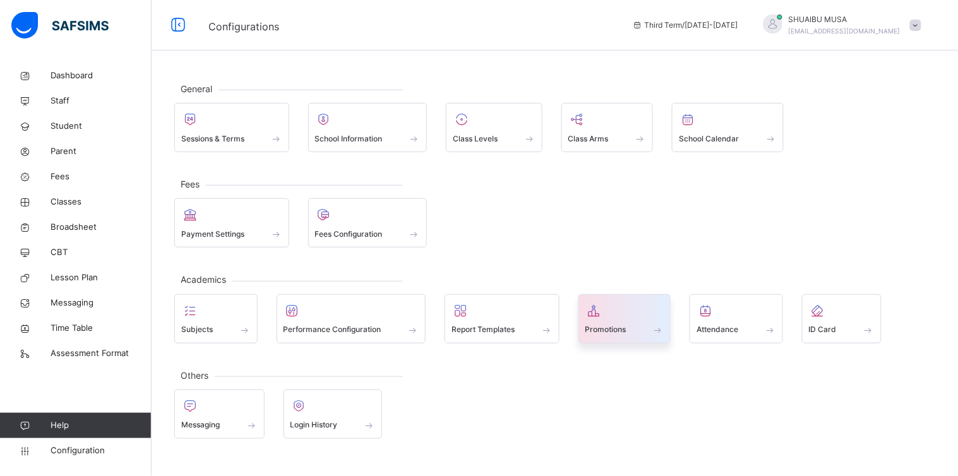
click at [668, 304] on div "Promotions" at bounding box center [625, 318] width 93 height 49
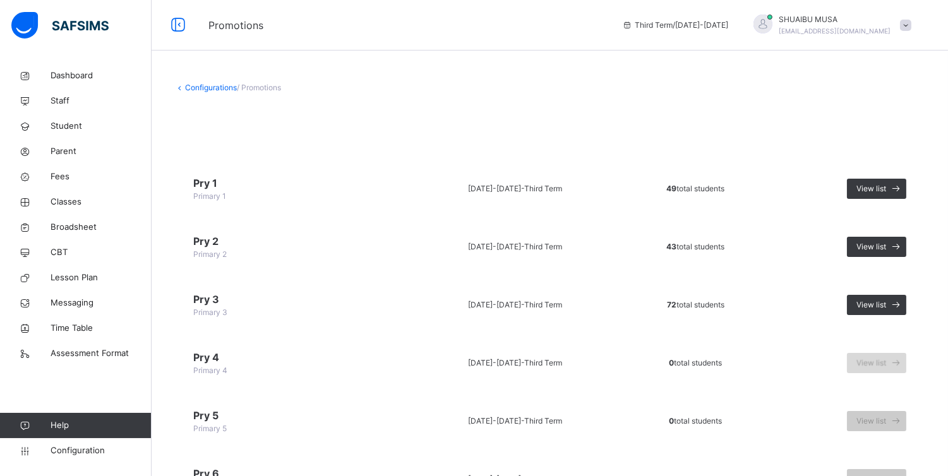
click at [886, 363] on span "View list" at bounding box center [872, 363] width 30 height 11
click at [902, 302] on icon at bounding box center [896, 305] width 13 height 15
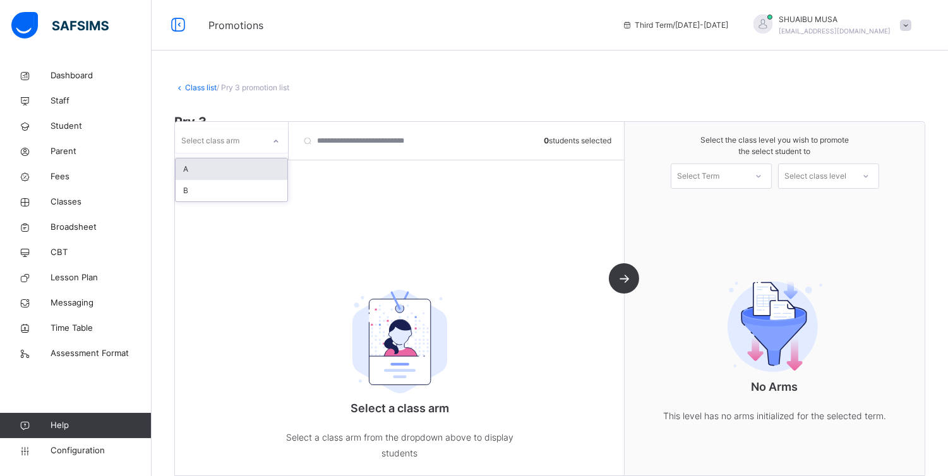
click at [260, 142] on div "Select class arm" at bounding box center [219, 141] width 89 height 20
click at [225, 161] on div "A" at bounding box center [232, 169] width 112 height 21
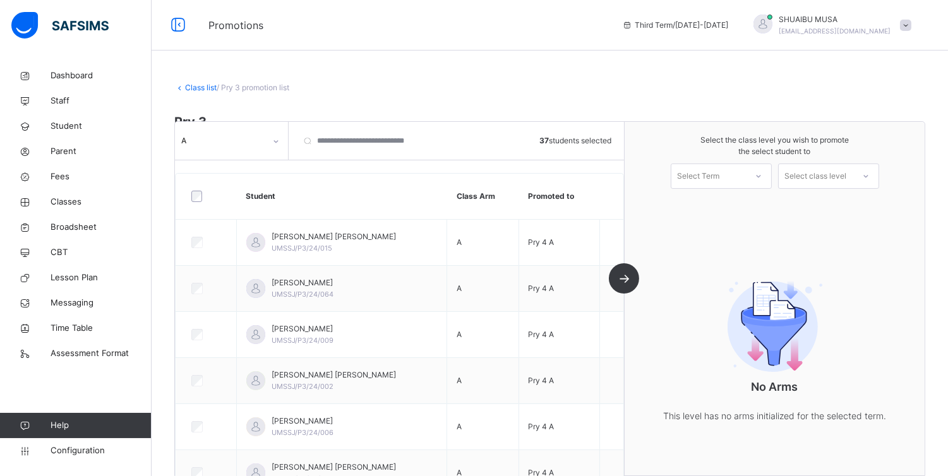
click at [746, 171] on div "Select Term" at bounding box center [709, 176] width 75 height 20
click at [741, 207] on div "First Term [DATE]-[DATE]" at bounding box center [722, 211] width 100 height 33
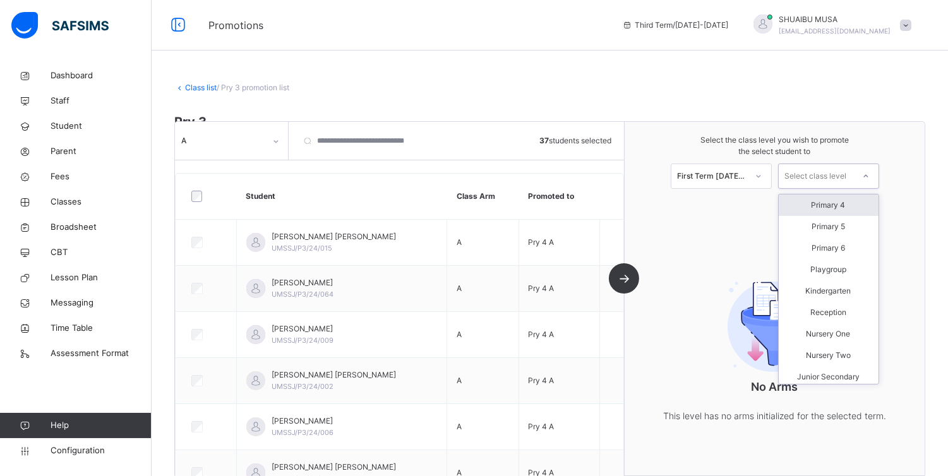
click at [843, 174] on div "Select class level" at bounding box center [816, 176] width 62 height 25
click at [818, 201] on div "Primary 4" at bounding box center [829, 205] width 100 height 21
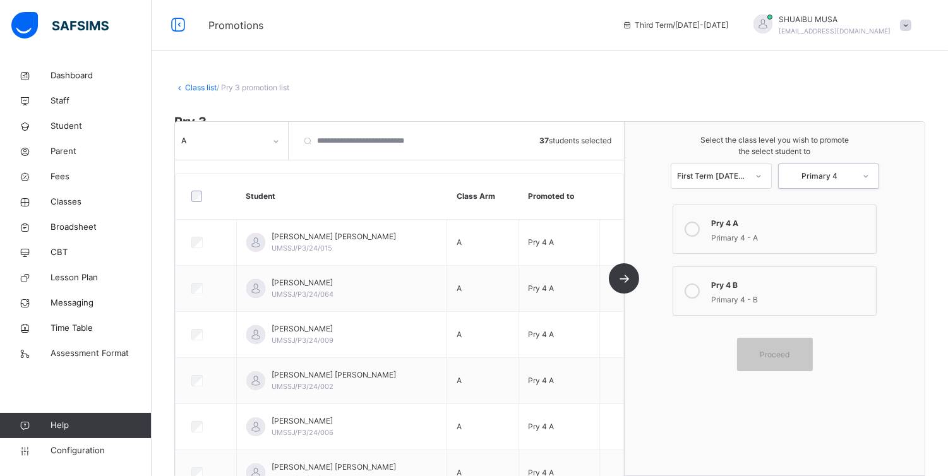
click at [700, 230] on icon at bounding box center [692, 229] width 15 height 15
click at [624, 279] on div "A 37 students selected Student Class Arm Promoted to AISHA [PERSON_NAME] UMSSJ/…" at bounding box center [400, 299] width 450 height 354
click at [73, 444] on link "Configuration" at bounding box center [75, 450] width 151 height 25
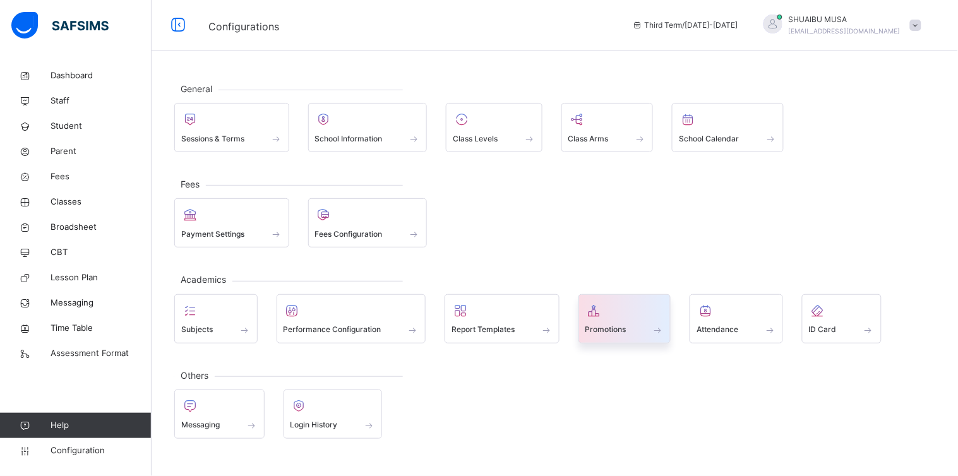
click at [611, 326] on span "Promotions" at bounding box center [606, 329] width 41 height 11
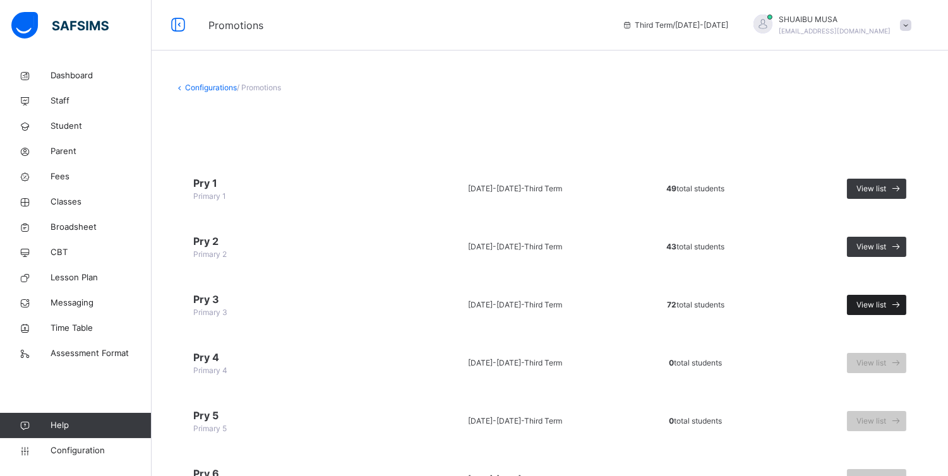
click at [904, 299] on icon at bounding box center [896, 305] width 13 height 15
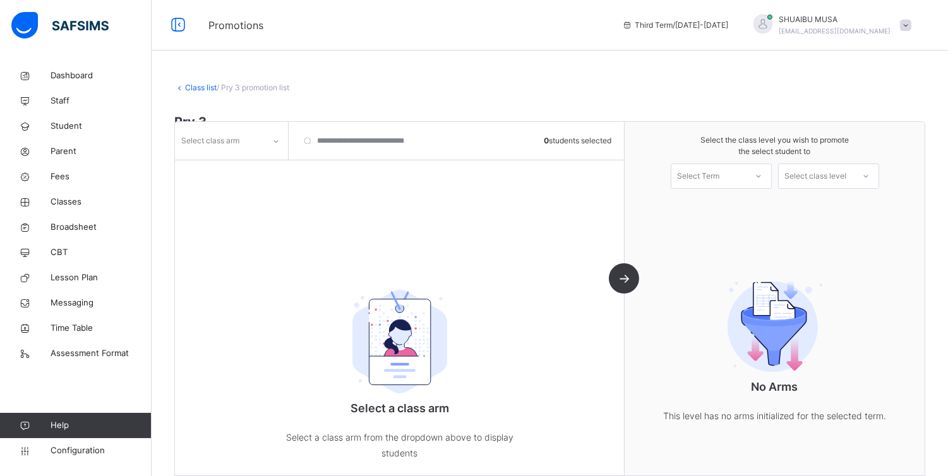
click at [245, 136] on div "Select class arm" at bounding box center [219, 141] width 89 height 20
click at [203, 184] on div "A" at bounding box center [232, 190] width 112 height 21
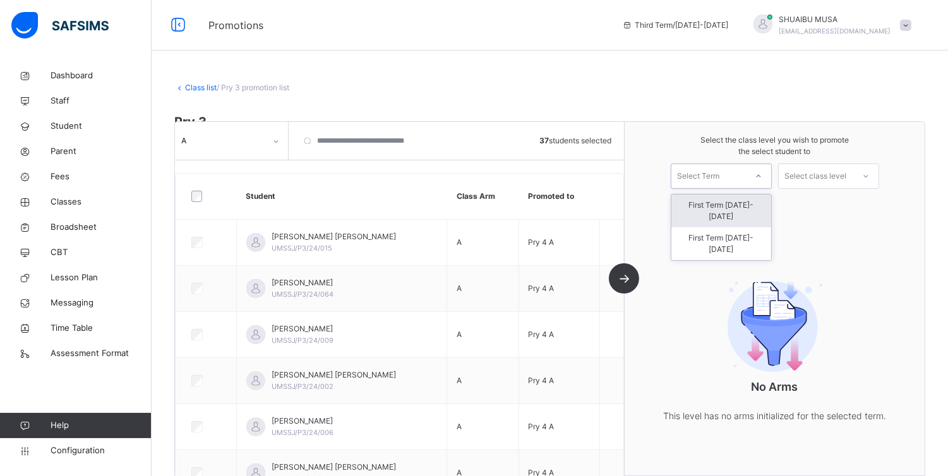
click at [760, 173] on div at bounding box center [758, 176] width 23 height 21
click at [741, 203] on div "First Term [DATE]-[DATE]" at bounding box center [722, 211] width 100 height 33
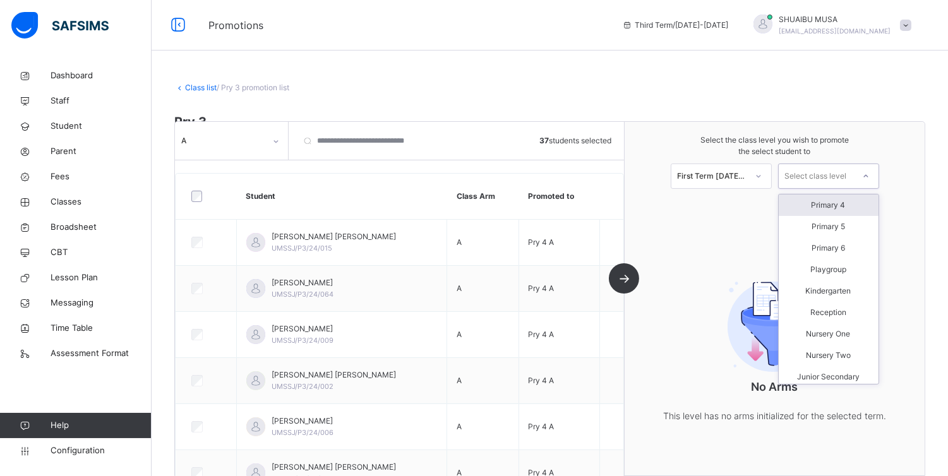
click at [829, 176] on div "Select class level" at bounding box center [816, 176] width 62 height 25
click at [828, 206] on div "Primary 4" at bounding box center [829, 205] width 100 height 21
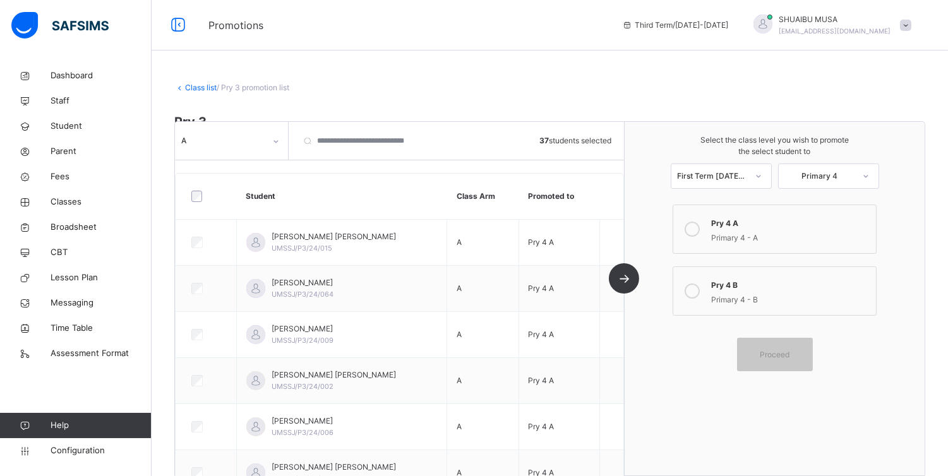
click at [765, 224] on div "Pry 4 A" at bounding box center [790, 222] width 158 height 15
click at [778, 351] on span "Proceed" at bounding box center [775, 354] width 30 height 11
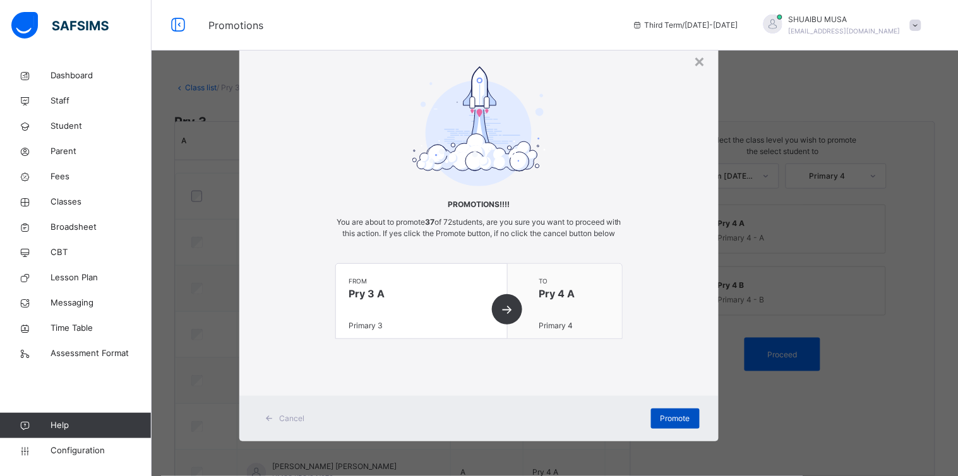
click at [672, 425] on span "Promote" at bounding box center [676, 418] width 30 height 11
click at [670, 421] on span "Promote" at bounding box center [676, 418] width 30 height 11
